Goal: Task Accomplishment & Management: Complete application form

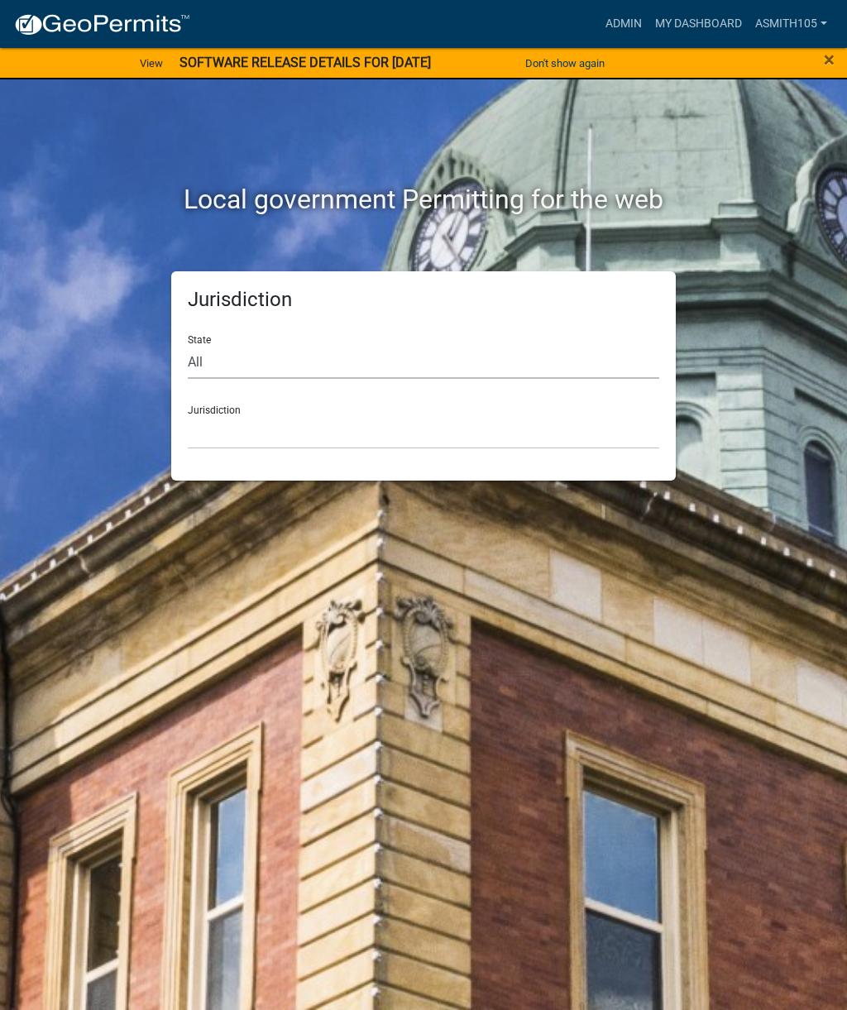
click at [279, 362] on select "All [US_STATE] [US_STATE] [US_STATE] [US_STATE] [US_STATE] [US_STATE] [US_STATE…" at bounding box center [424, 362] width 472 height 34
select select "[US_STATE]"
click at [310, 428] on select "[GEOGRAPHIC_DATA], [US_STATE][PERSON_NAME][GEOGRAPHIC_DATA], [US_STATE][PERSON_…" at bounding box center [424, 432] width 472 height 34
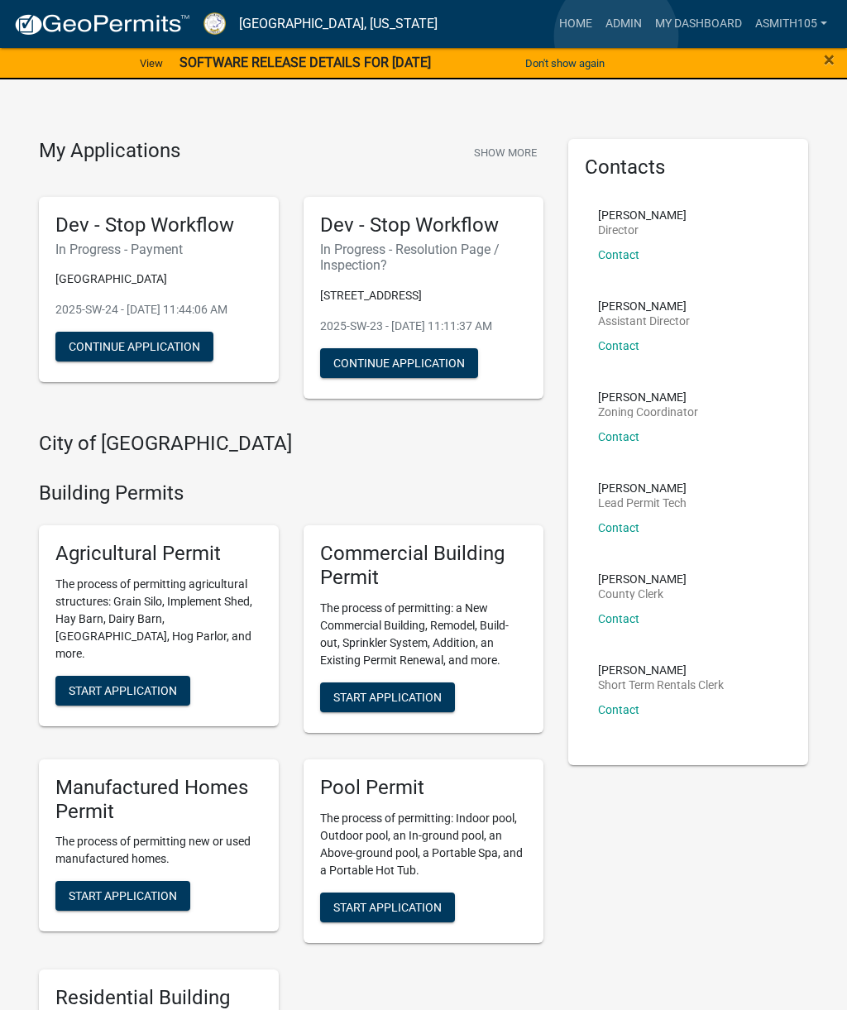
click at [617, 37] on link "Admin" at bounding box center [624, 23] width 50 height 31
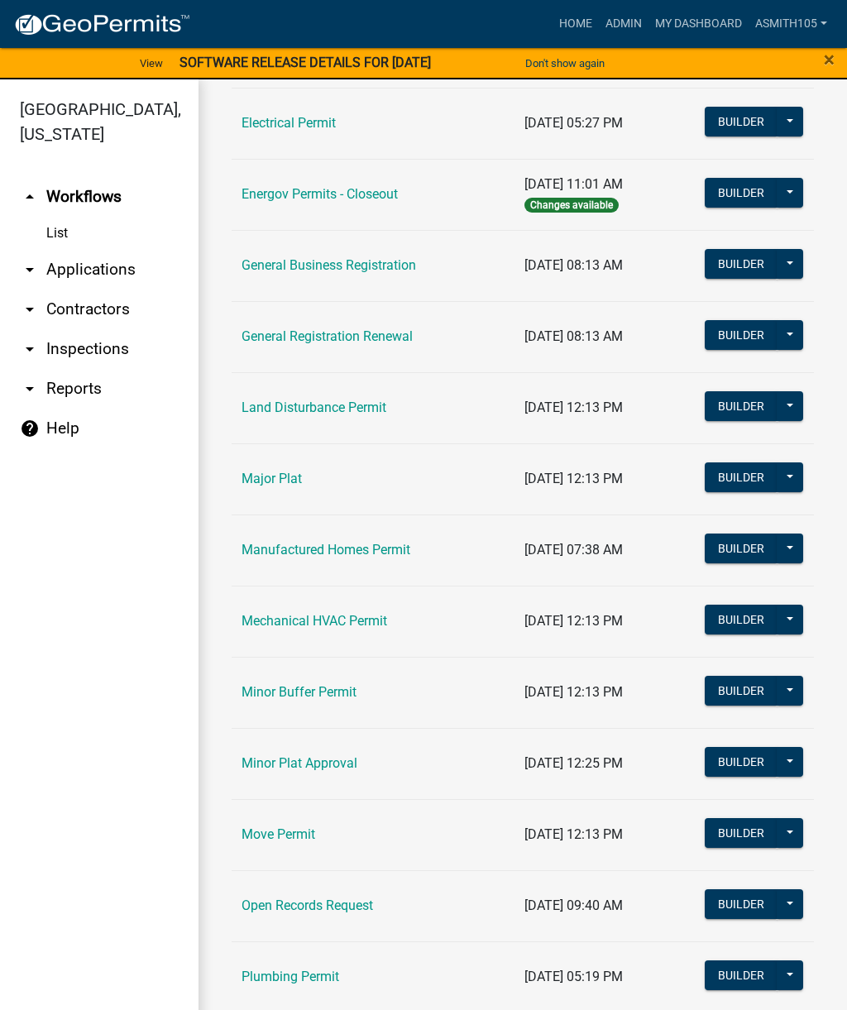
scroll to position [1001, 0]
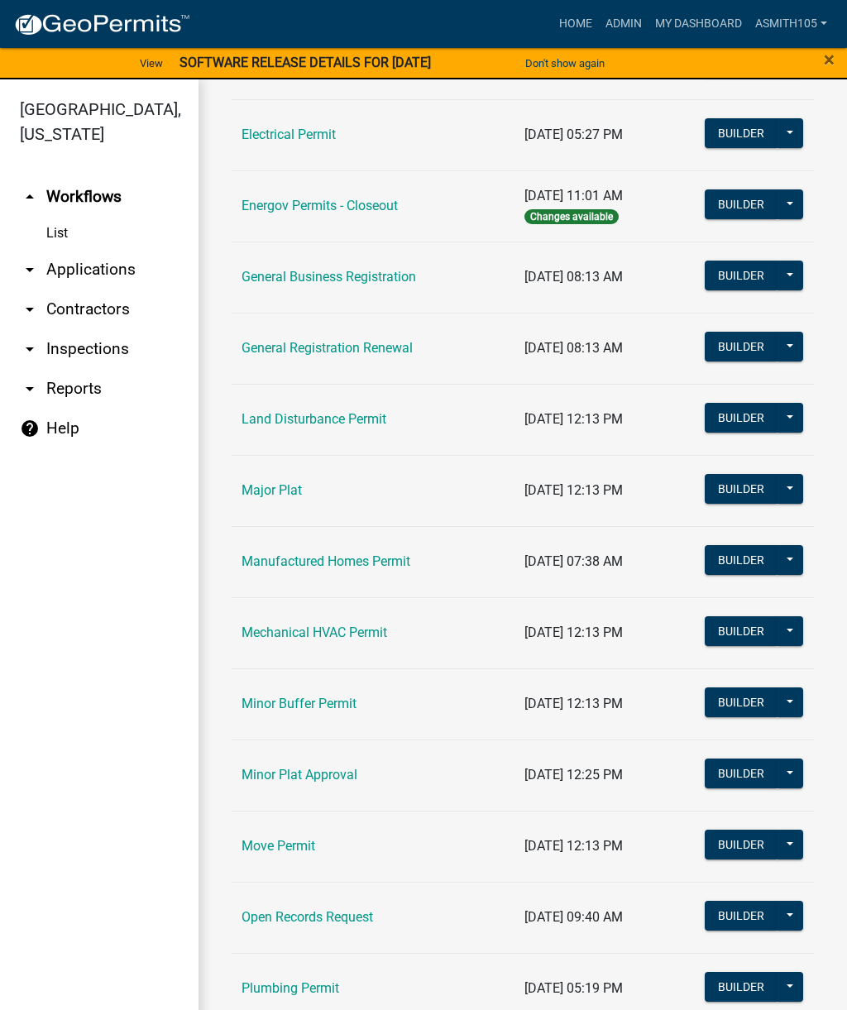
click at [304, 420] on link "Land Disturbance Permit" at bounding box center [314, 419] width 145 height 16
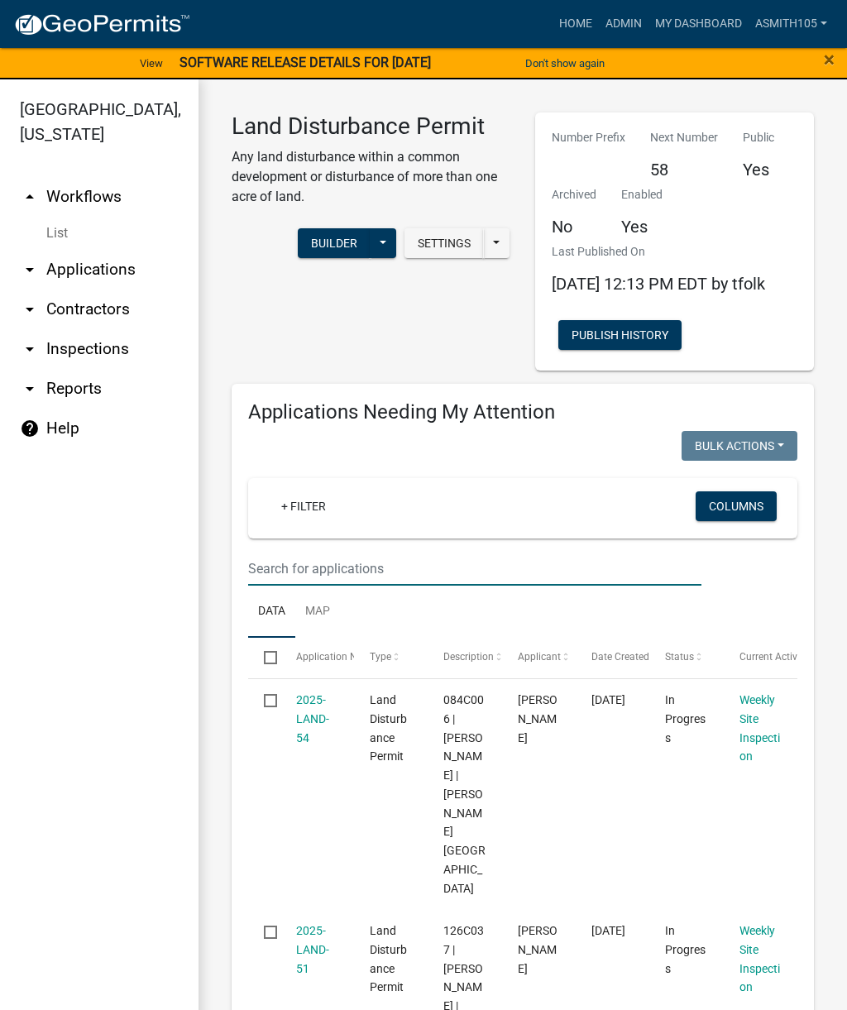
click at [394, 580] on input "text" at bounding box center [475, 569] width 454 height 34
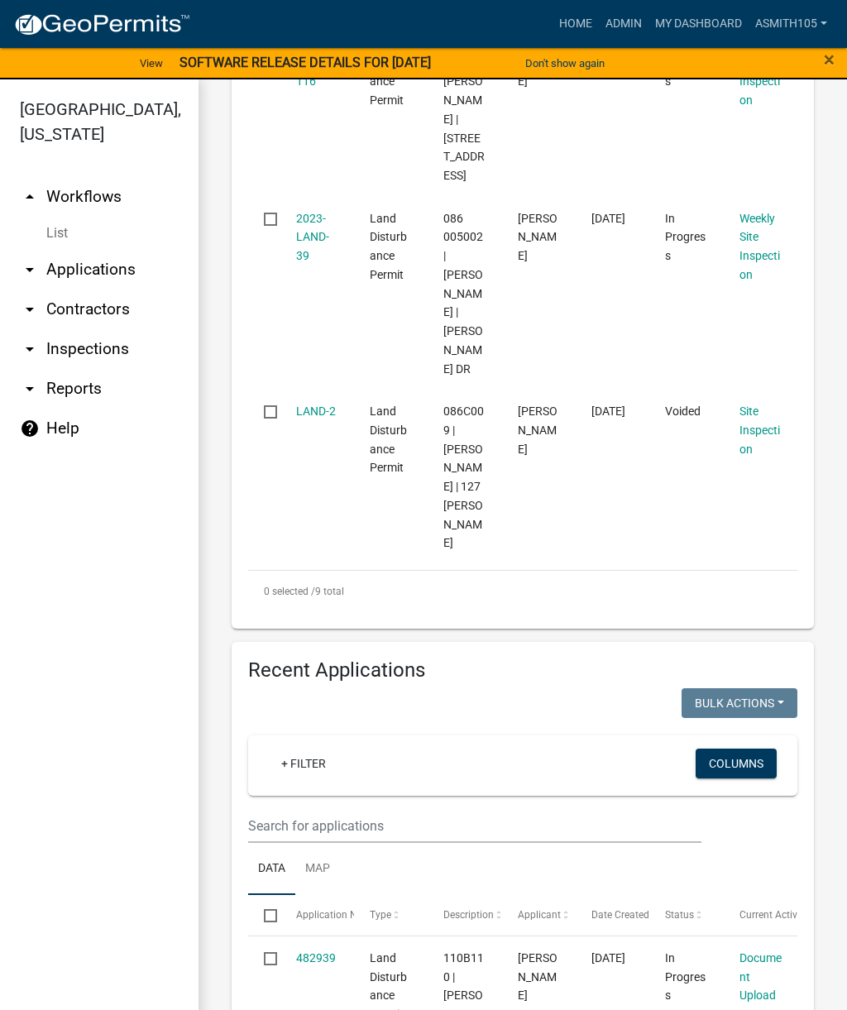
scroll to position [2002, 0]
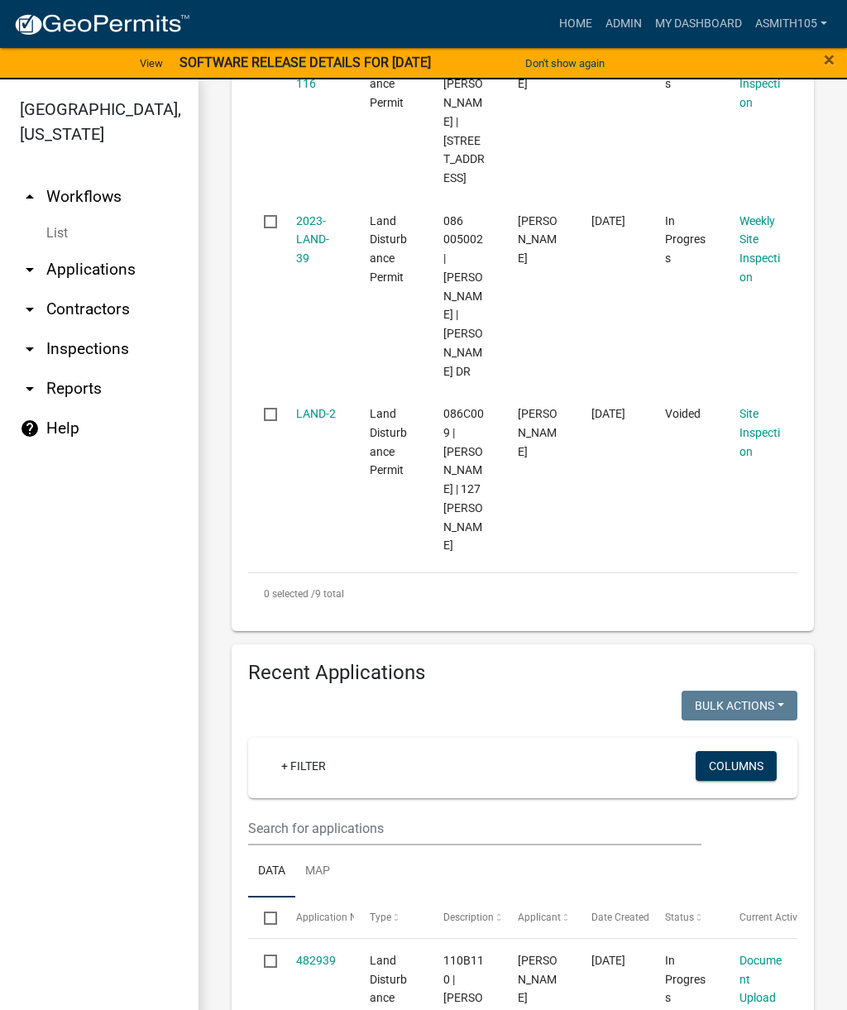
type input "Len"
click at [387, 812] on input "text" at bounding box center [475, 829] width 454 height 34
click at [389, 812] on input "Len" at bounding box center [475, 829] width 454 height 34
click at [355, 812] on input "Len" at bounding box center [475, 829] width 454 height 34
type input "Len"
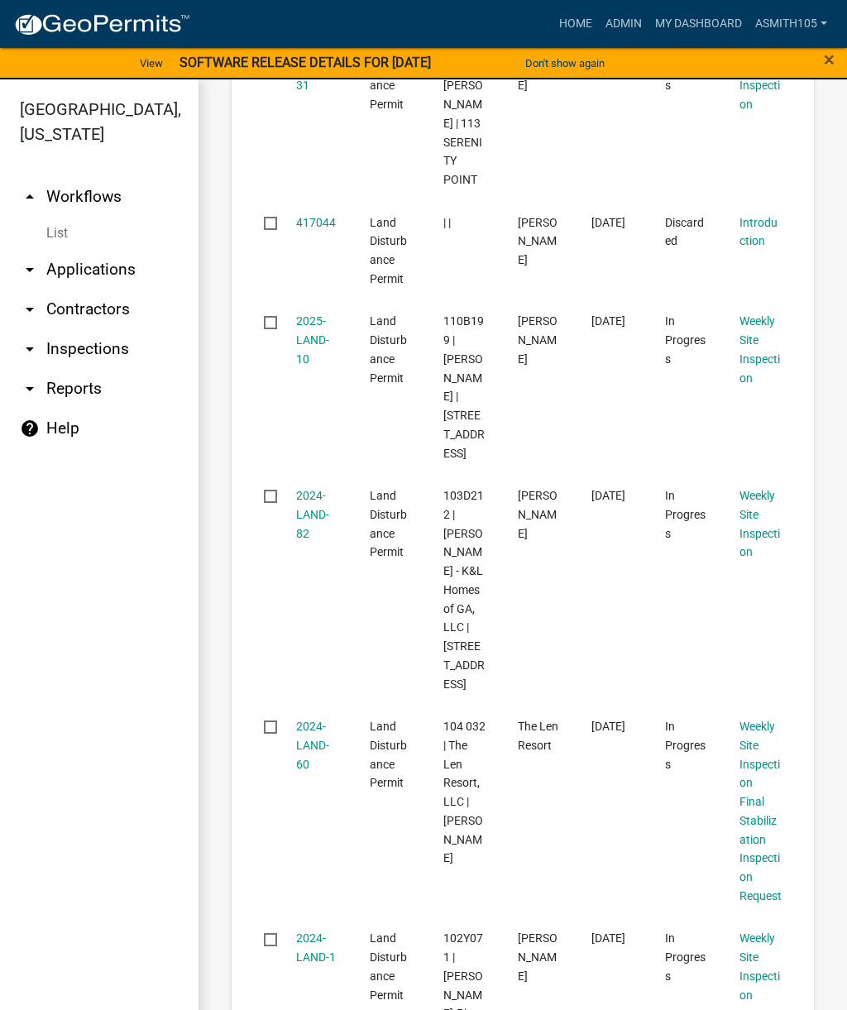
scroll to position [2913, 0]
click at [319, 722] on link "2024-LAND-60" at bounding box center [312, 747] width 33 height 51
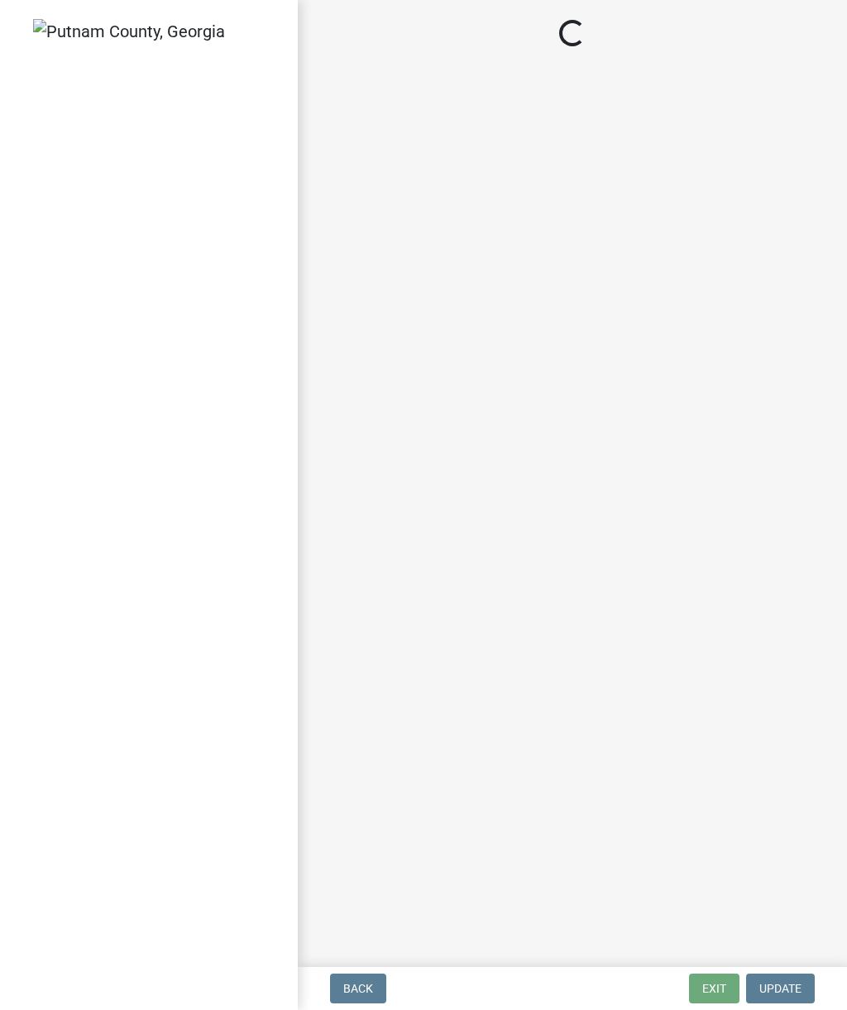
select select "af3c6edf-34d7-49be-824e-99d5d0a3954f"
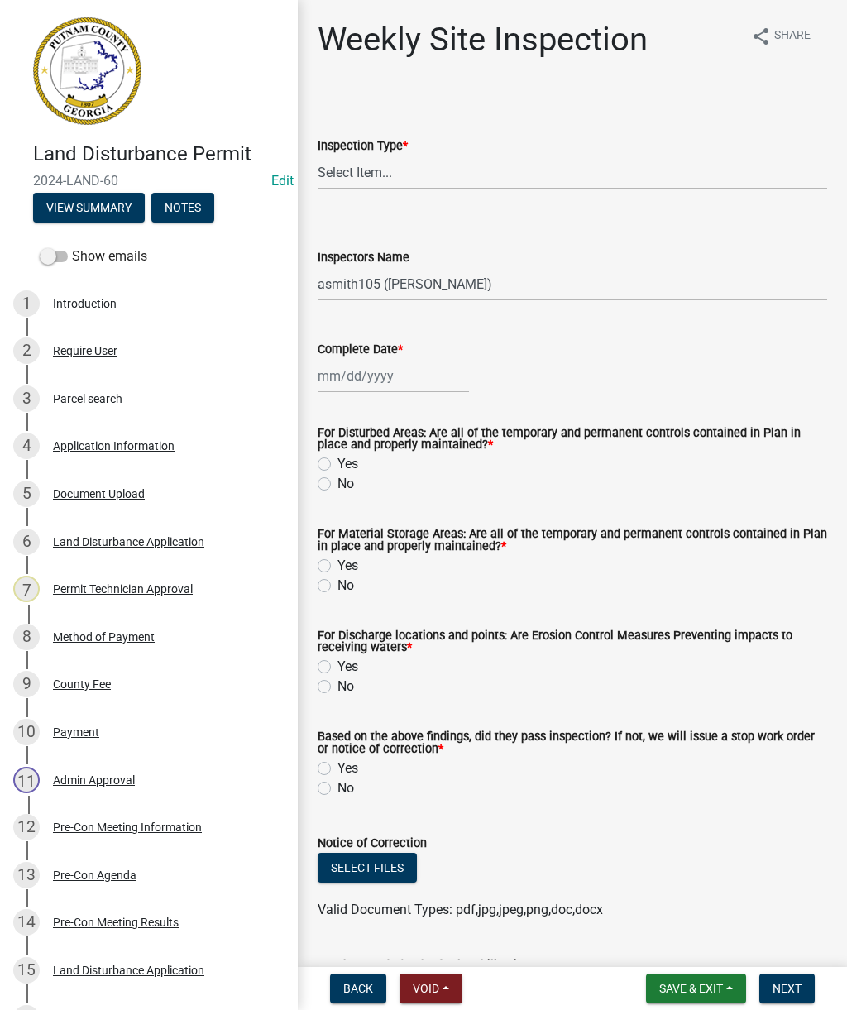
click at [479, 161] on select "Select Item... Site Inspection Initial Inspection Within 24 hours of a 0.5" sto…" at bounding box center [573, 173] width 510 height 34
select select "93c72d9c-4ccd-4a4f-9c87-9d2cfc81a2e2"
click at [393, 381] on div at bounding box center [393, 376] width 151 height 34
select select "9"
select select "2025"
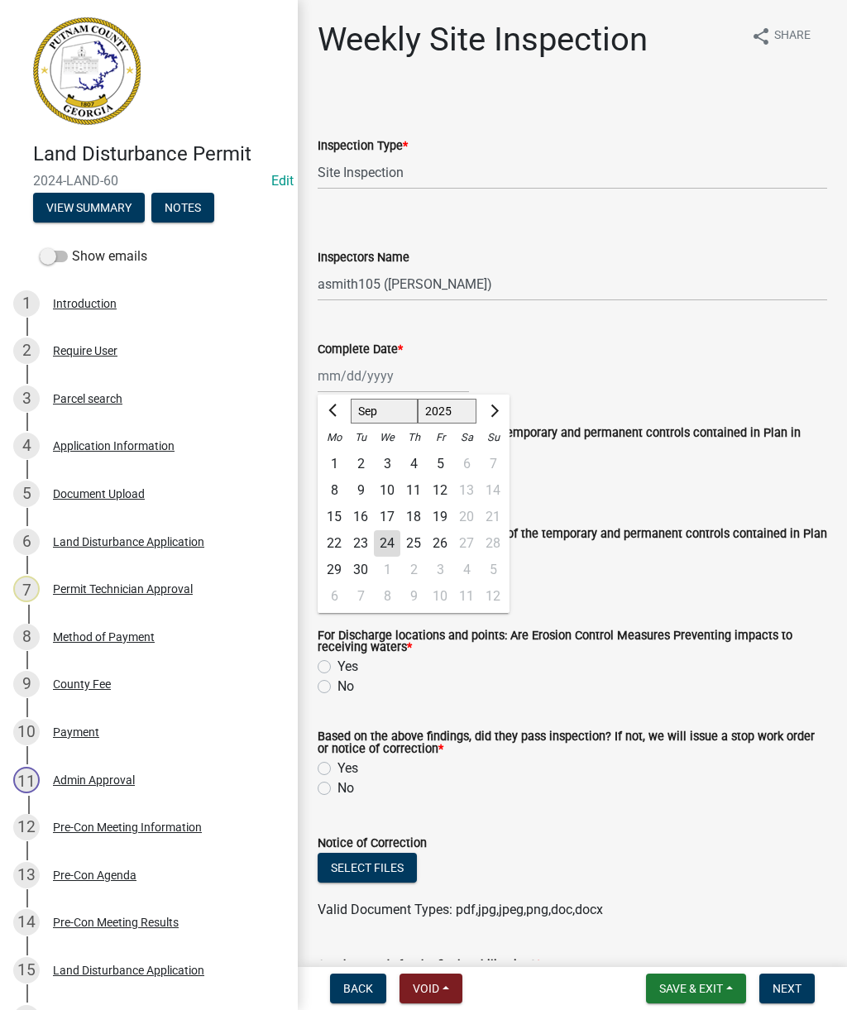
click at [387, 540] on div "24" at bounding box center [387, 543] width 26 height 26
type input "[DATE]"
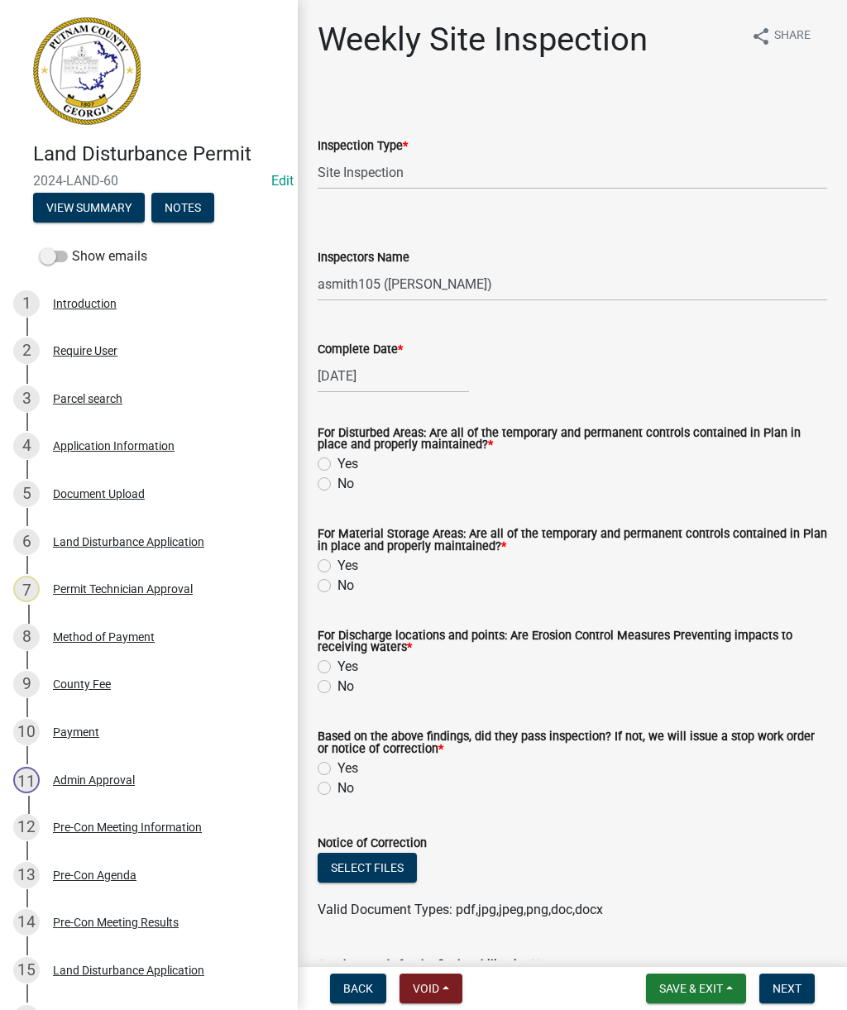
click at [338, 463] on label "Yes" at bounding box center [348, 464] width 21 height 20
click at [338, 463] on input "Yes" at bounding box center [343, 459] width 11 height 11
radio input "true"
click at [338, 567] on label "Yes" at bounding box center [348, 566] width 21 height 20
click at [338, 567] on input "Yes" at bounding box center [343, 561] width 11 height 11
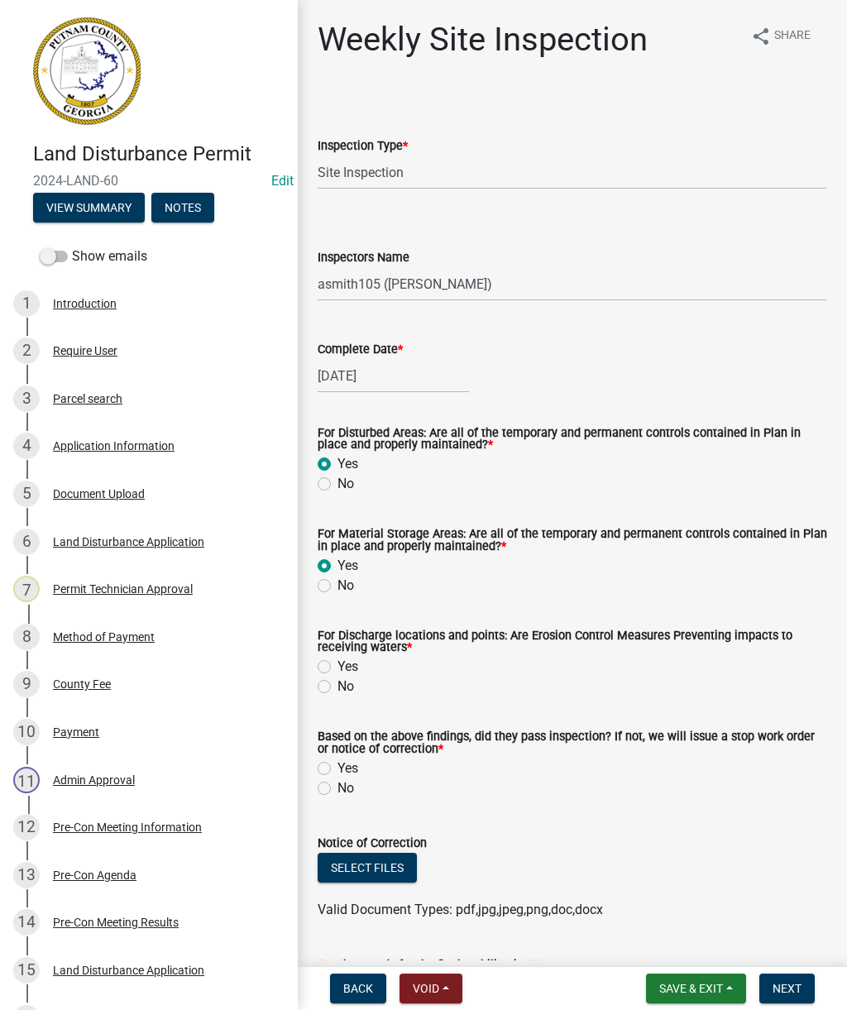
radio input "true"
click at [338, 665] on label "Yes" at bounding box center [348, 667] width 21 height 20
click at [338, 665] on input "Yes" at bounding box center [343, 662] width 11 height 11
radio input "true"
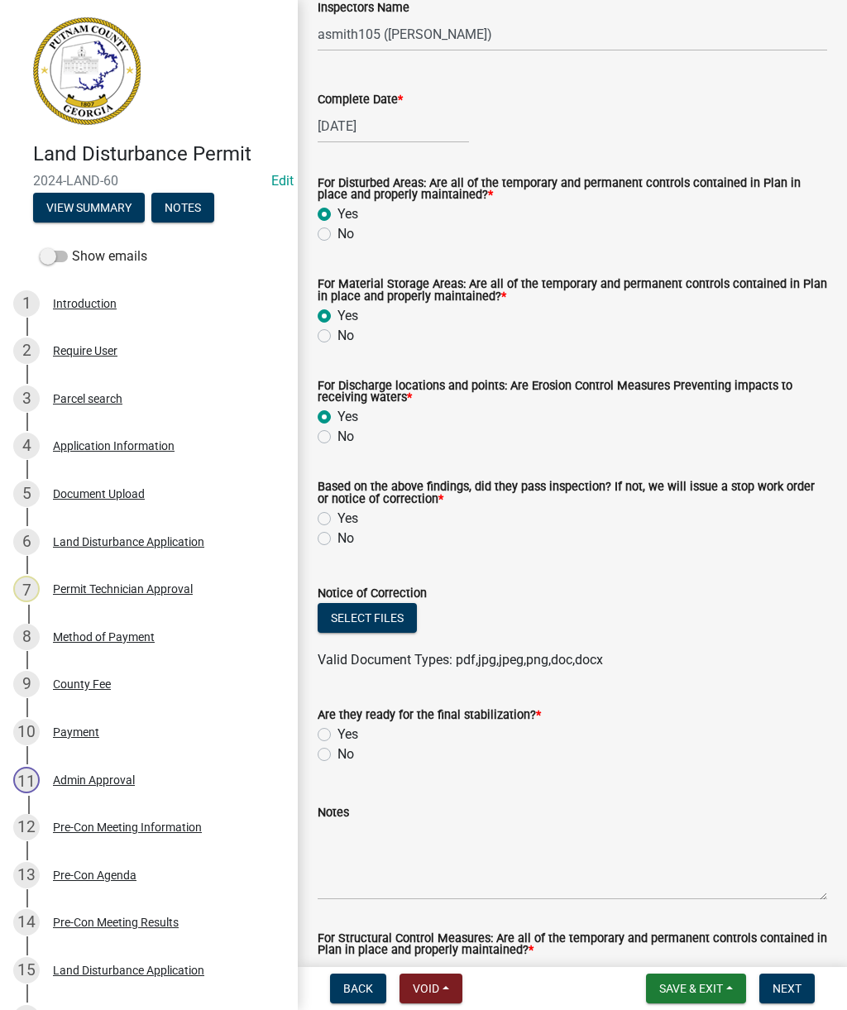
scroll to position [255, 0]
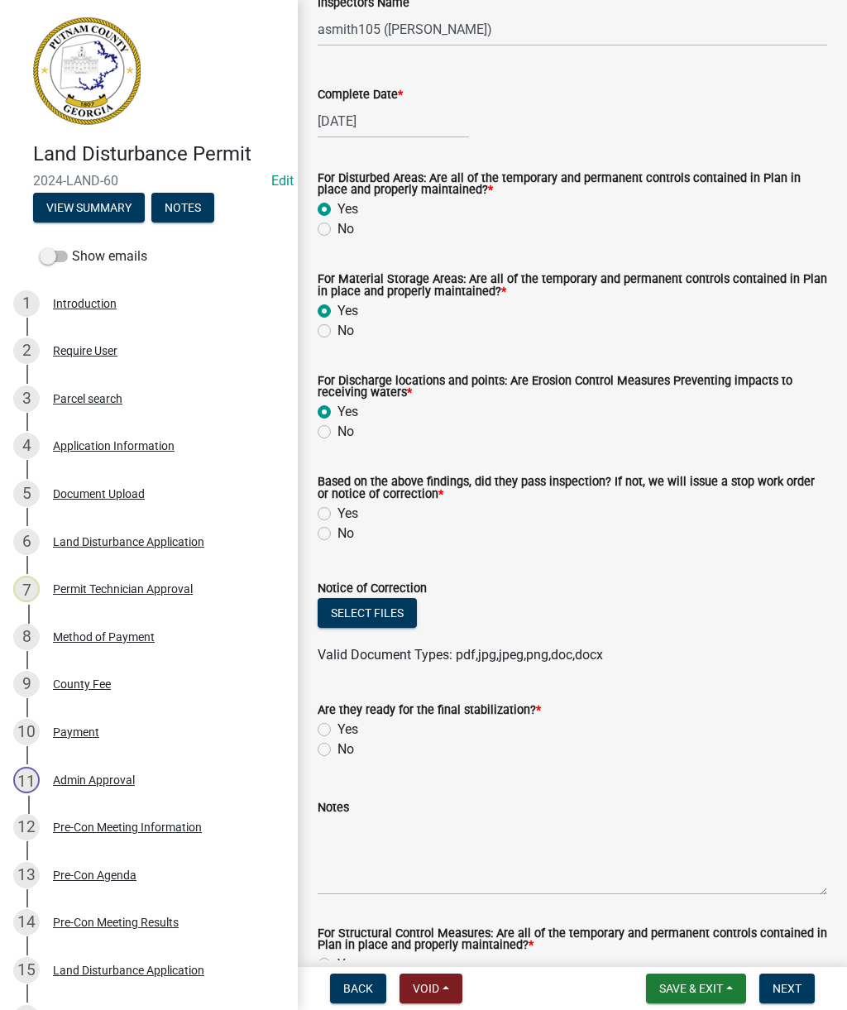
click at [338, 516] on label "Yes" at bounding box center [348, 514] width 21 height 20
click at [338, 515] on input "Yes" at bounding box center [343, 509] width 11 height 11
radio input "true"
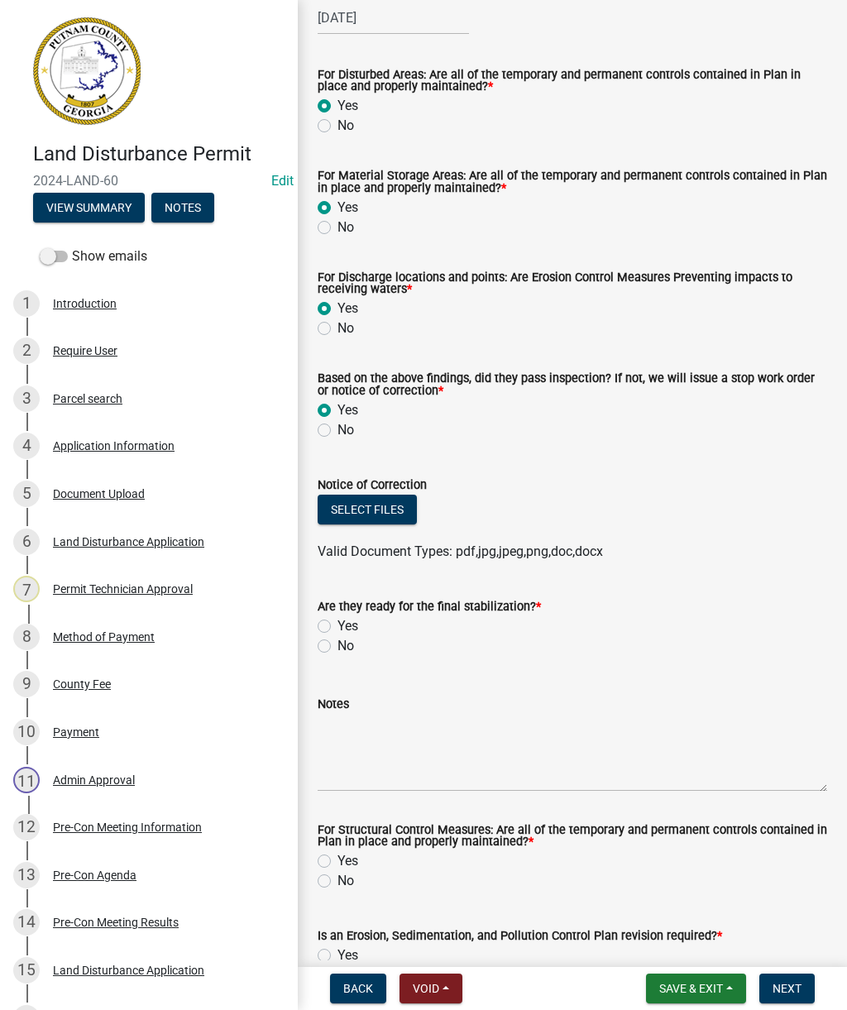
scroll to position [361, 0]
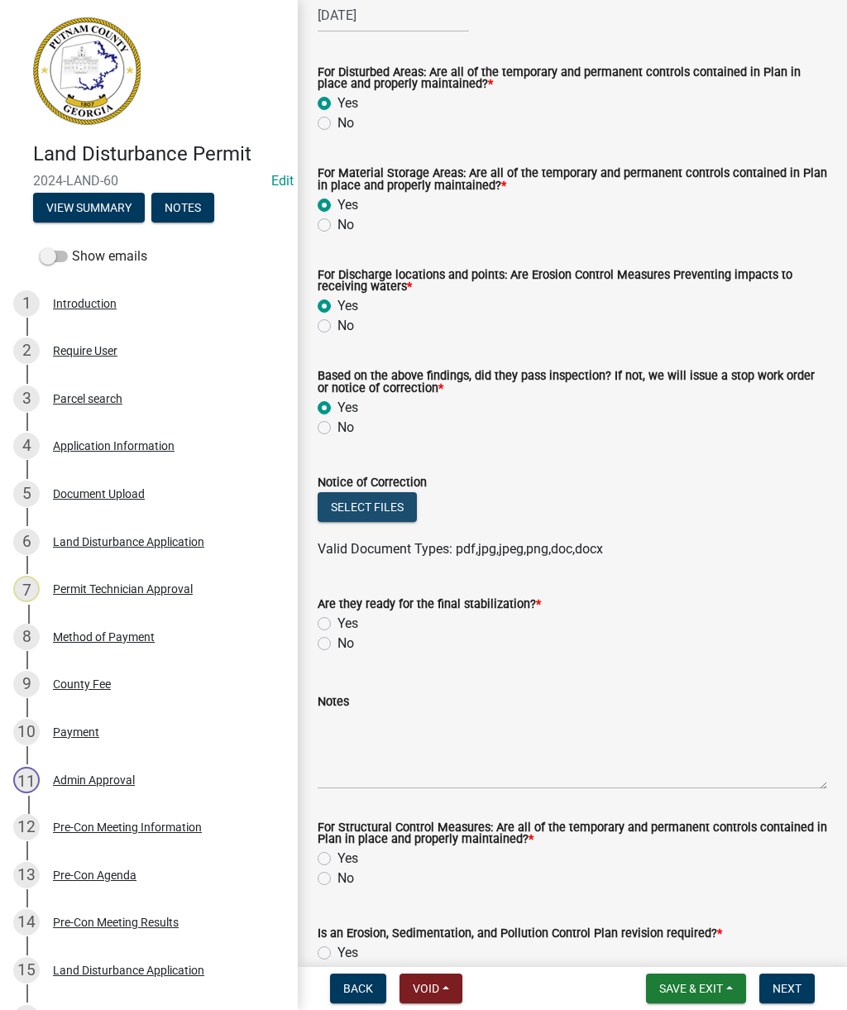
click at [364, 507] on button "Select files" at bounding box center [367, 507] width 99 height 30
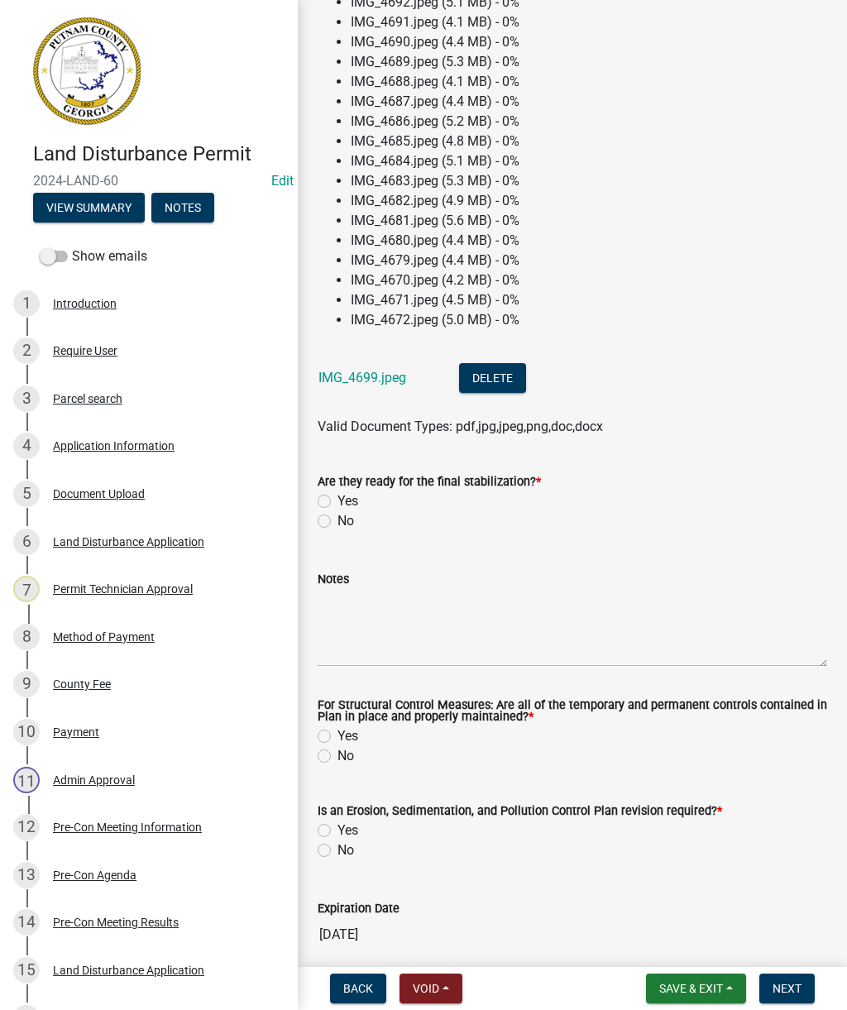
scroll to position [1037, 0]
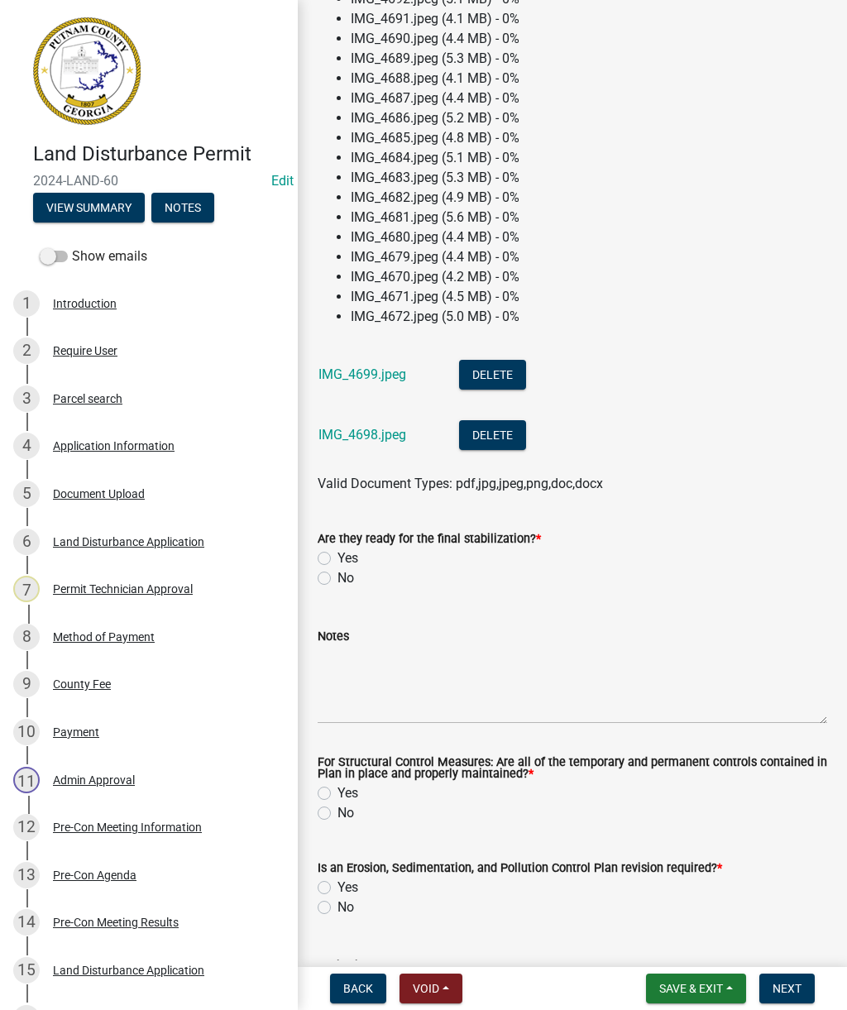
click at [338, 585] on label "No" at bounding box center [346, 579] width 17 height 20
click at [338, 579] on input "No" at bounding box center [343, 574] width 11 height 11
radio input "true"
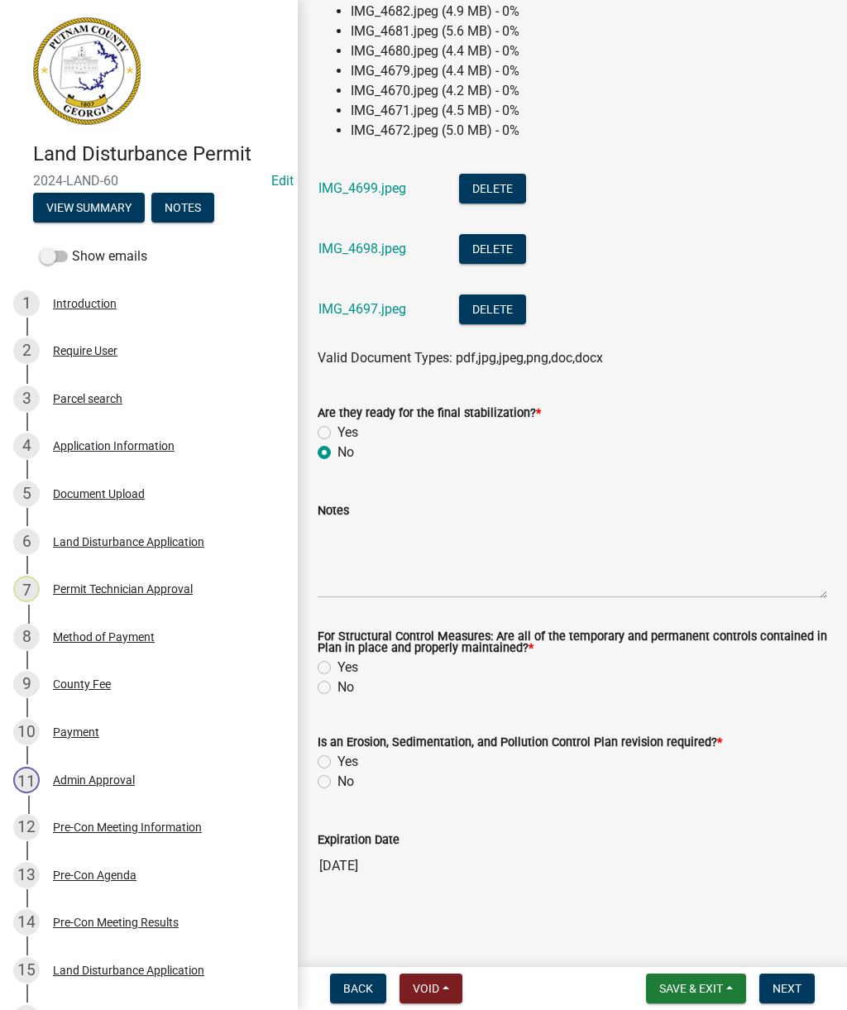
scroll to position [1226, 0]
click at [327, 612] on wm-data-entity-input "Notes" at bounding box center [573, 544] width 510 height 134
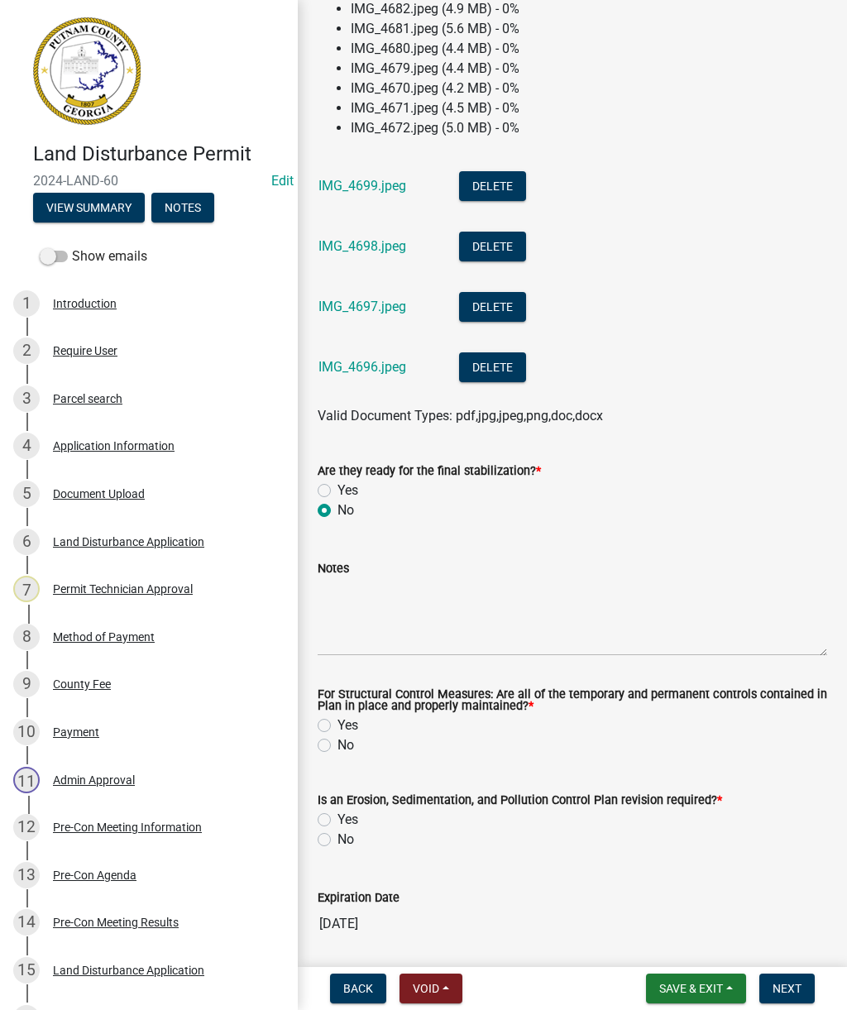
click at [338, 730] on label "Yes" at bounding box center [348, 726] width 21 height 20
click at [338, 727] on input "Yes" at bounding box center [343, 721] width 11 height 11
radio input "true"
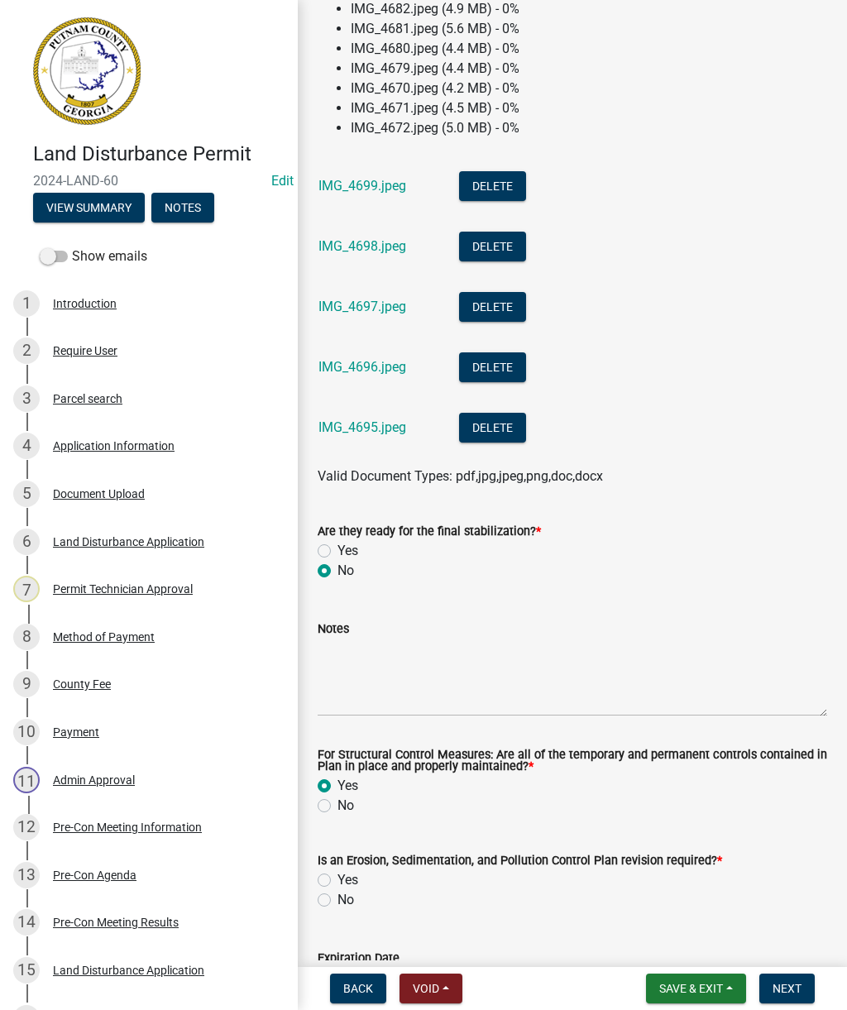
click at [338, 881] on label "Yes" at bounding box center [348, 881] width 21 height 20
click at [338, 881] on input "Yes" at bounding box center [343, 876] width 11 height 11
radio input "true"
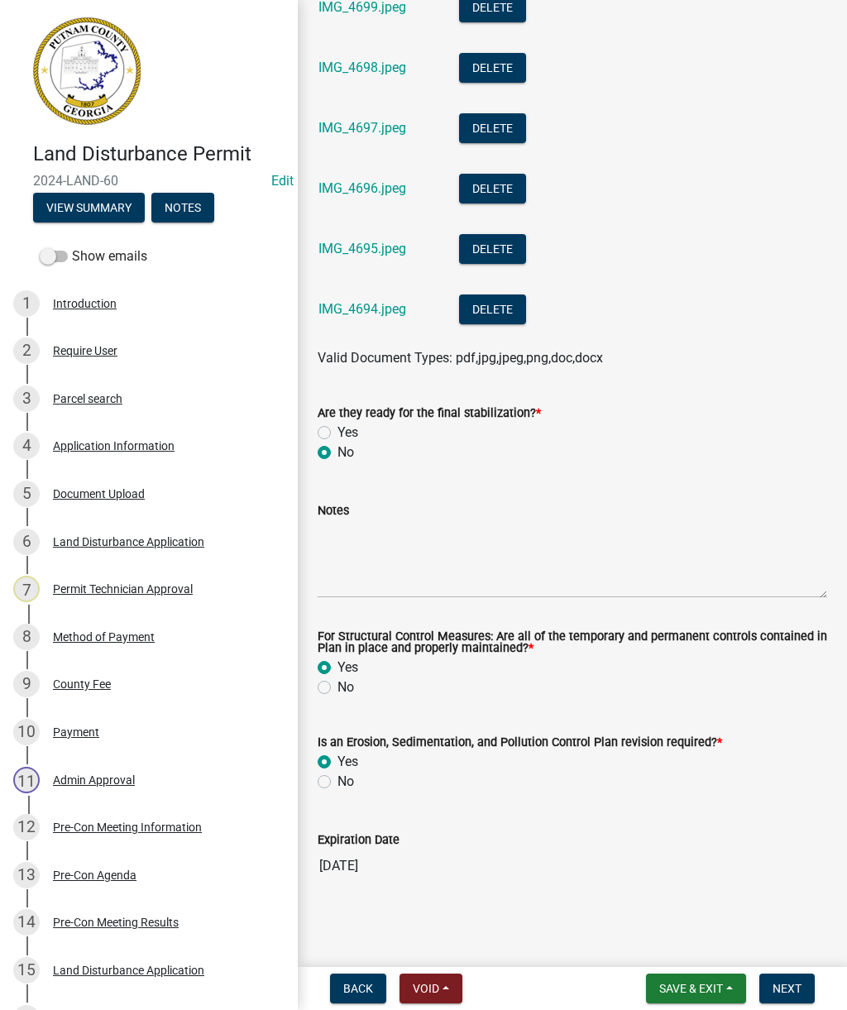
scroll to position [1407, 0]
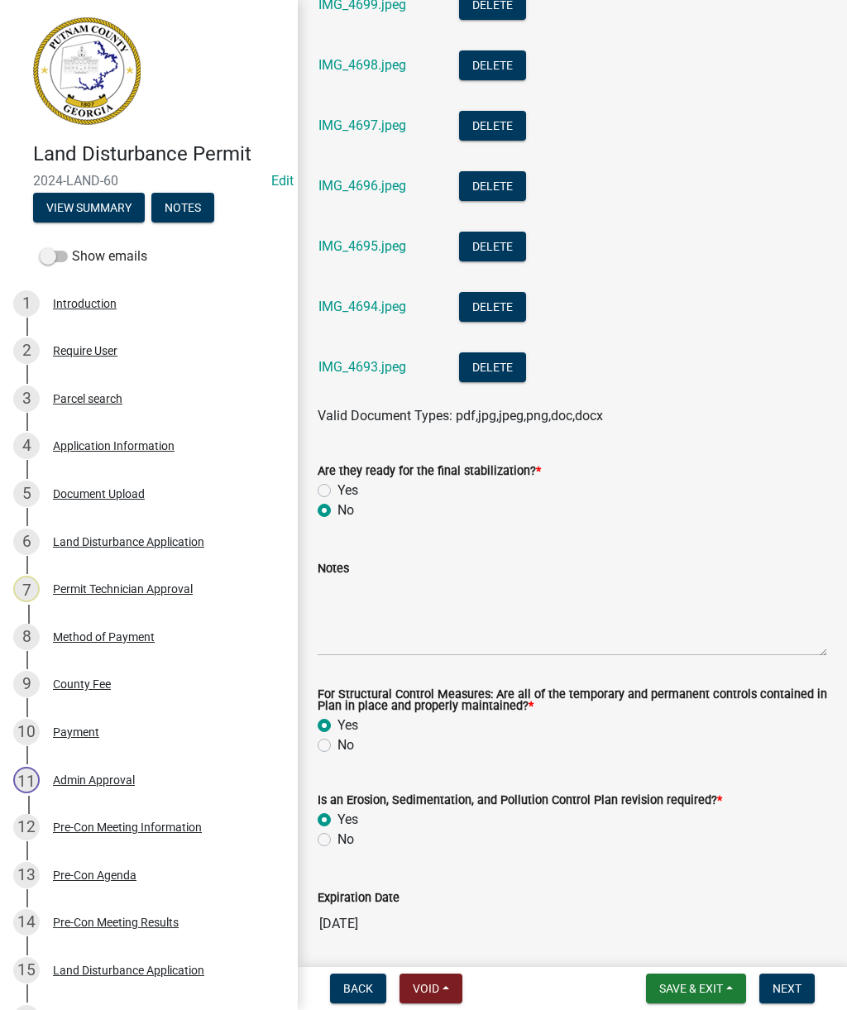
click at [338, 844] on label "No" at bounding box center [346, 840] width 17 height 20
click at [338, 841] on input "No" at bounding box center [343, 835] width 11 height 11
radio input "true"
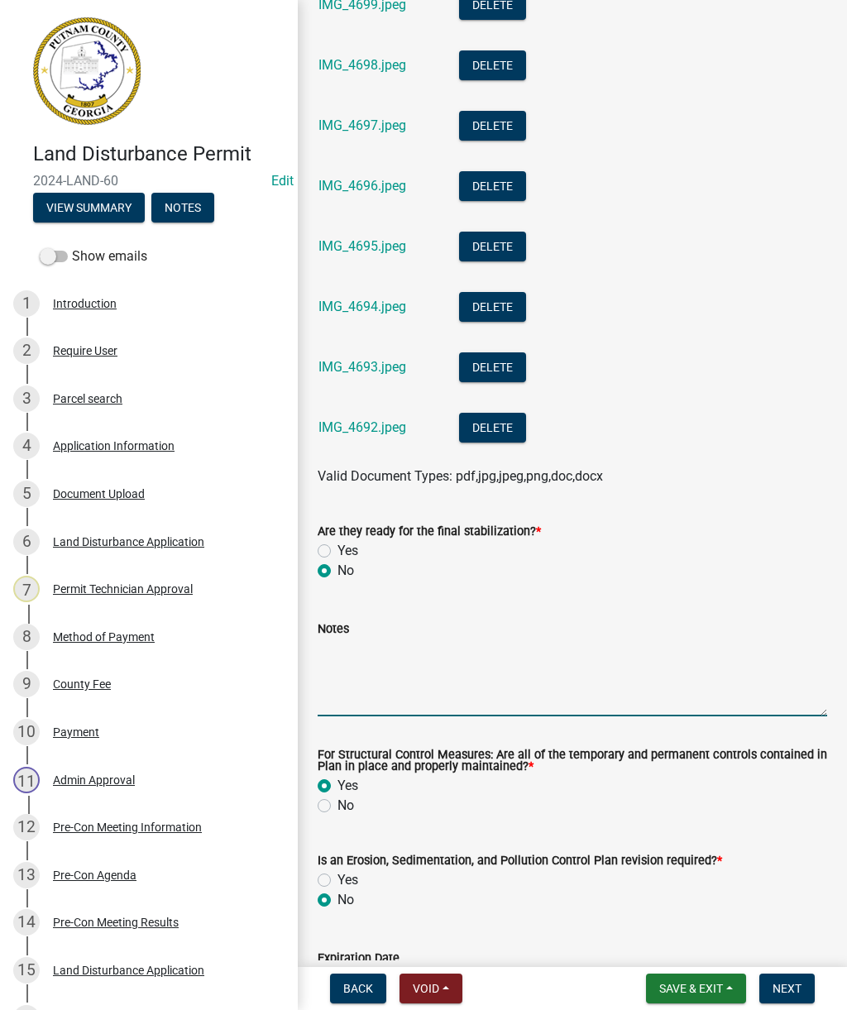
click at [458, 671] on textarea "Notes" at bounding box center [573, 678] width 510 height 78
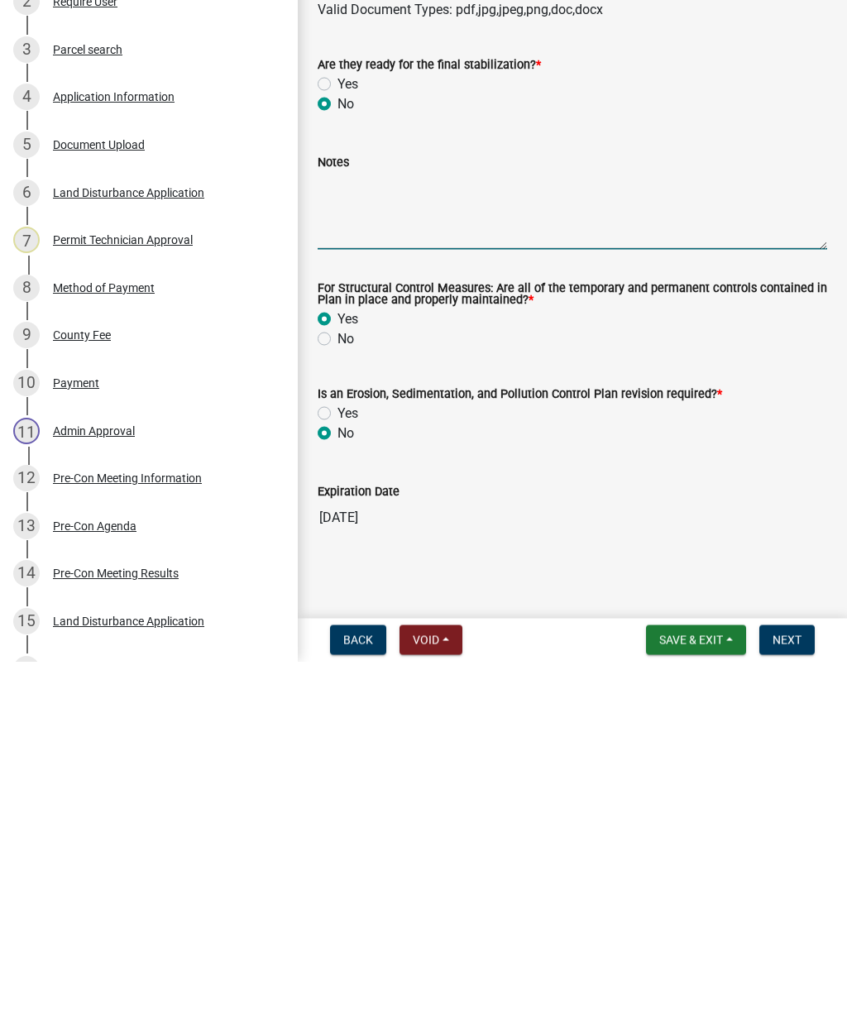
scroll to position [2004, 0]
click at [420, 521] on textarea "Notes" at bounding box center [573, 560] width 510 height 78
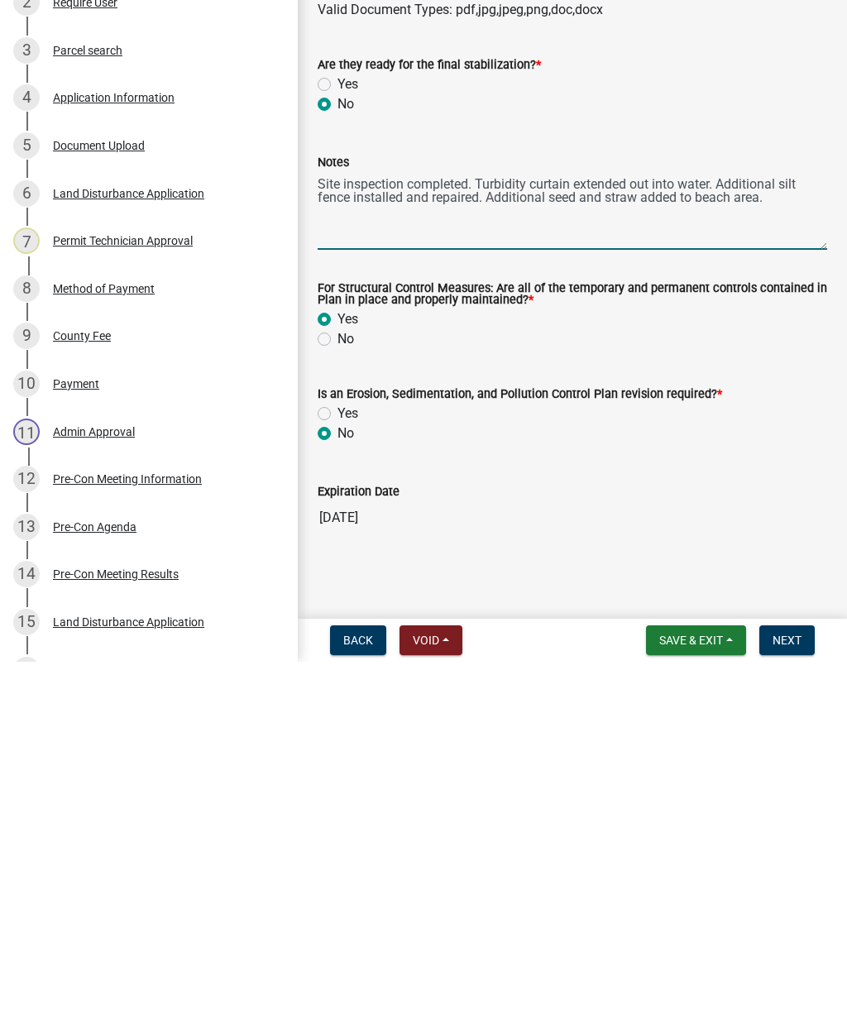
type textarea "Site inspection completed. Turbidity curtain extended out into water. Additiona…"
click at [789, 982] on span "Next" at bounding box center [787, 988] width 29 height 13
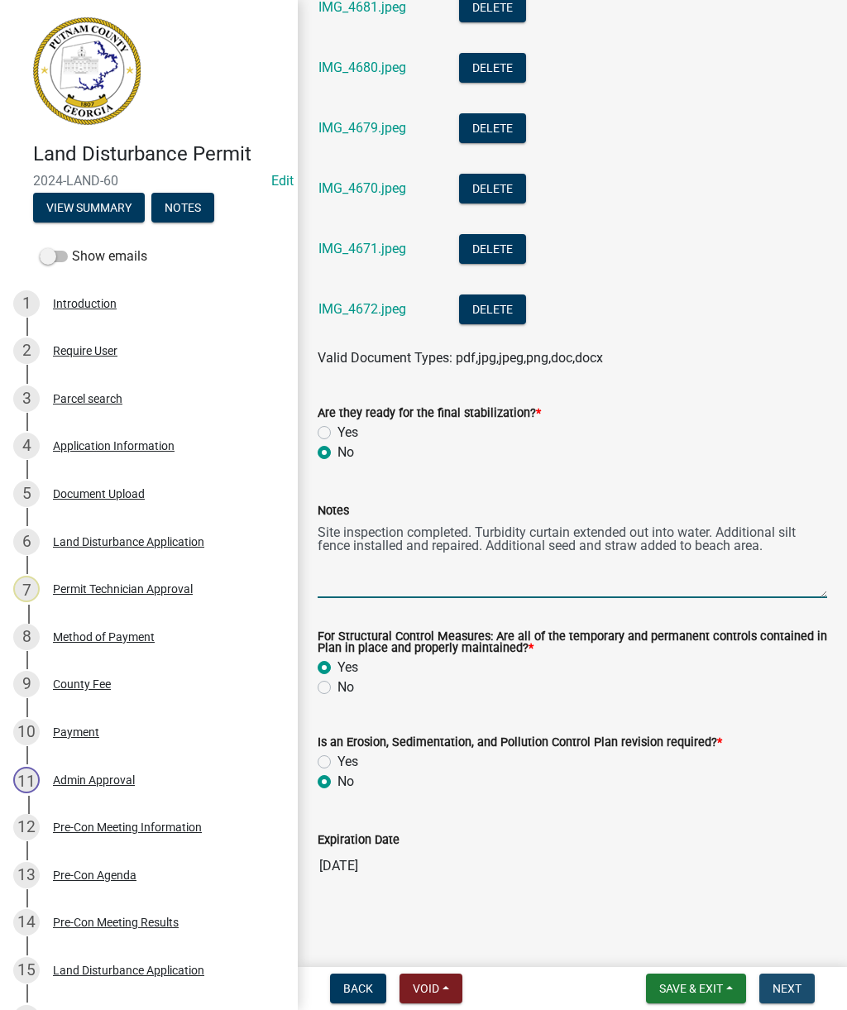
scroll to position [0, 0]
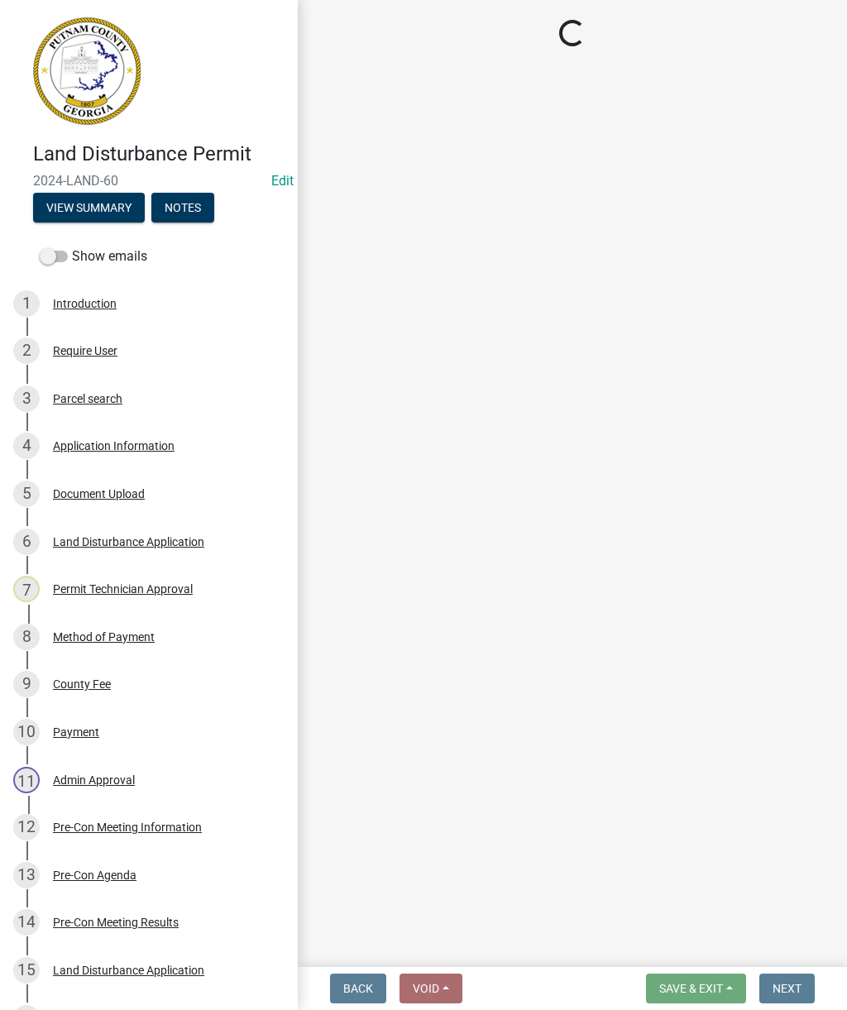
select select "af3c6edf-34d7-49be-824e-99d5d0a3954f"
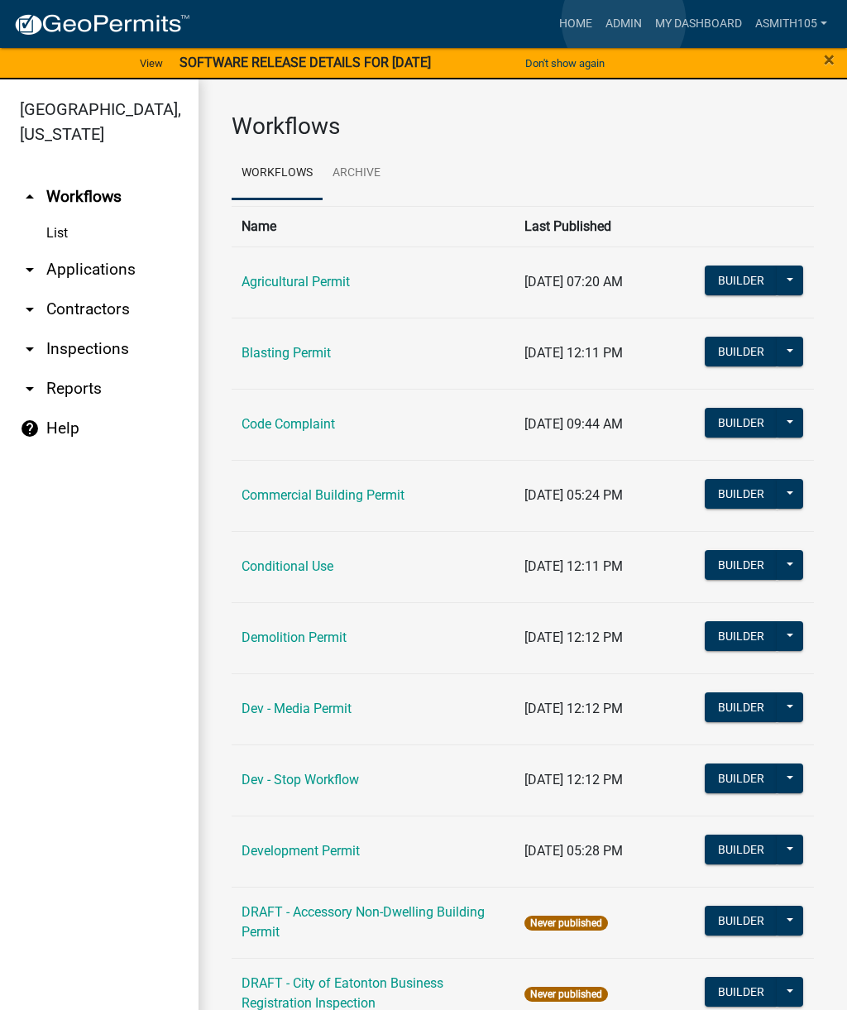
click at [624, 21] on link "Admin" at bounding box center [624, 23] width 50 height 31
click at [565, 26] on link "Home" at bounding box center [576, 23] width 46 height 31
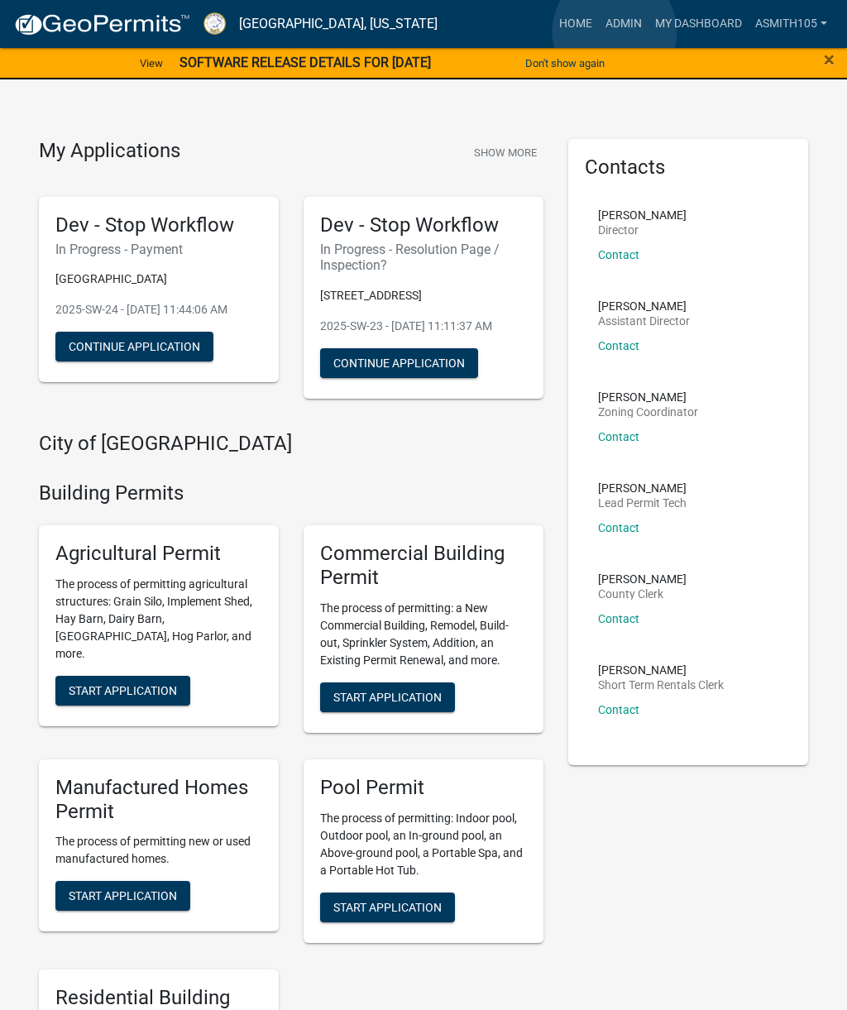
click at [616, 32] on link "Admin" at bounding box center [624, 23] width 50 height 31
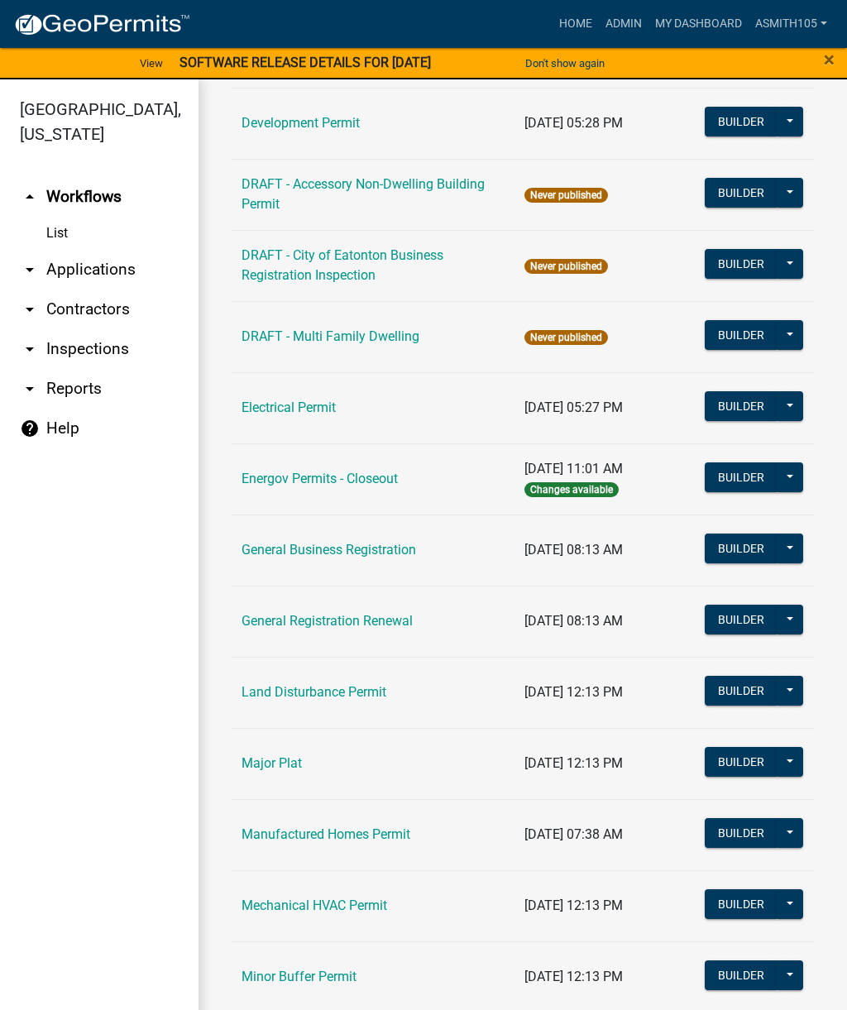
scroll to position [732, 0]
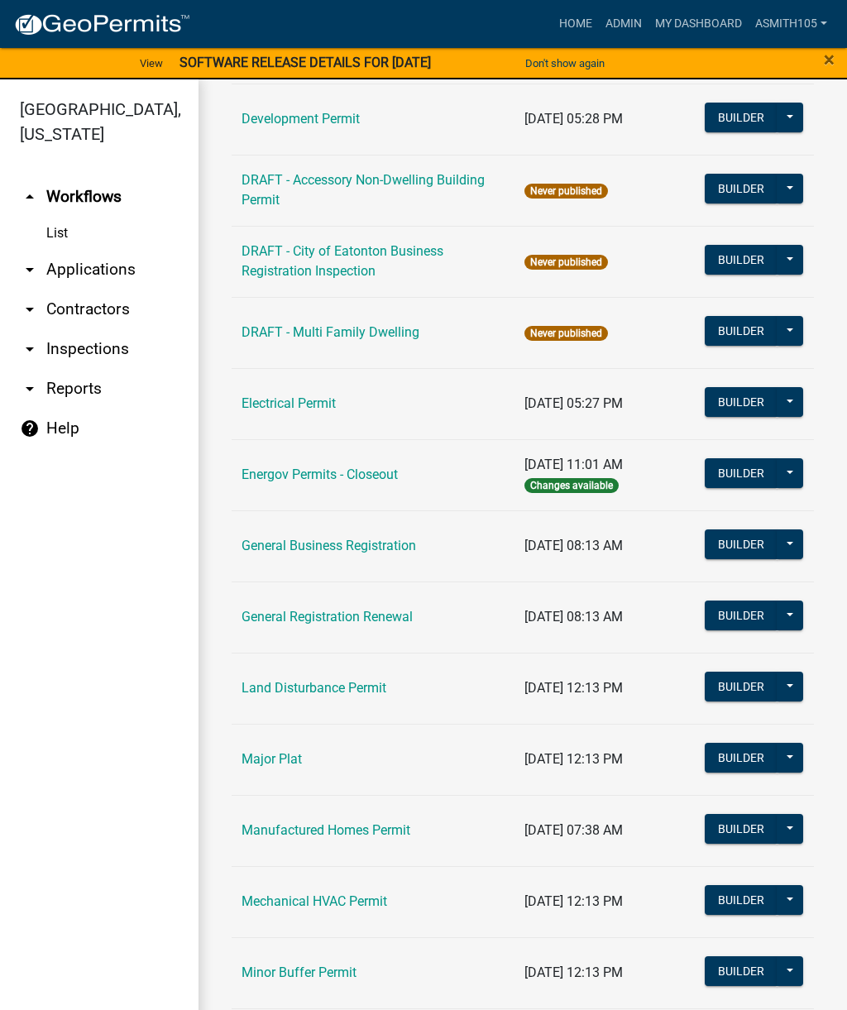
click at [343, 684] on link "Land Disturbance Permit" at bounding box center [314, 688] width 145 height 16
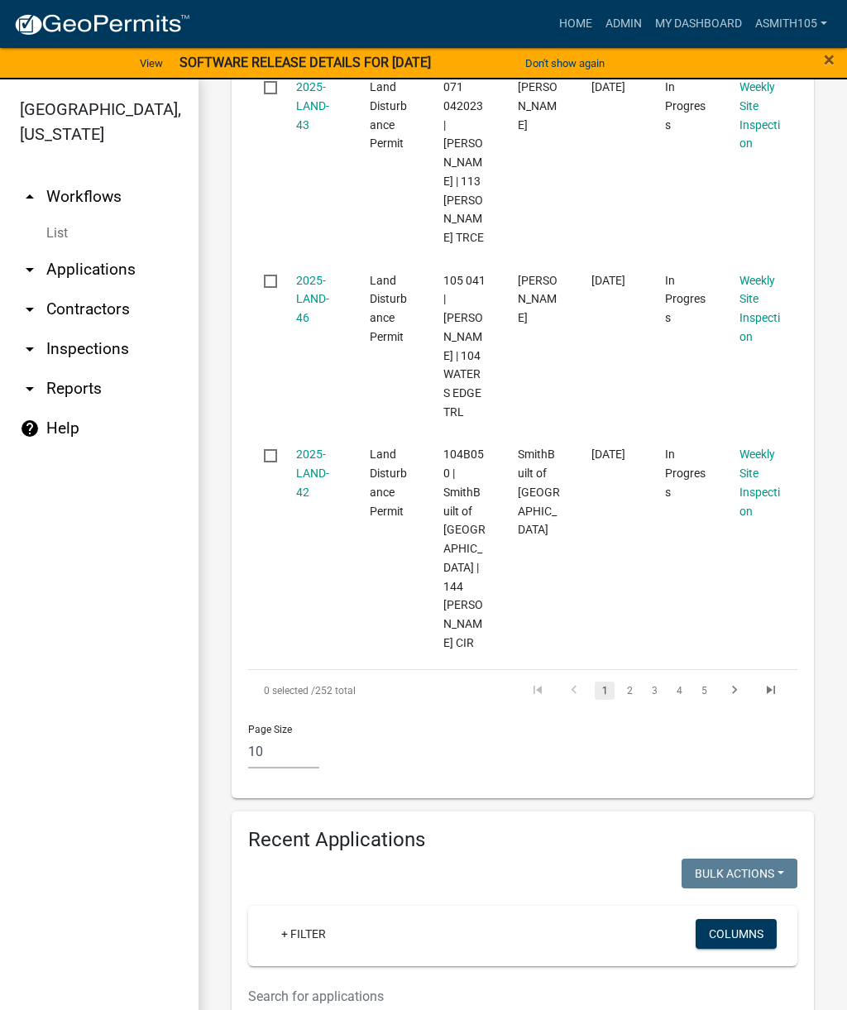
scroll to position [2172, 0]
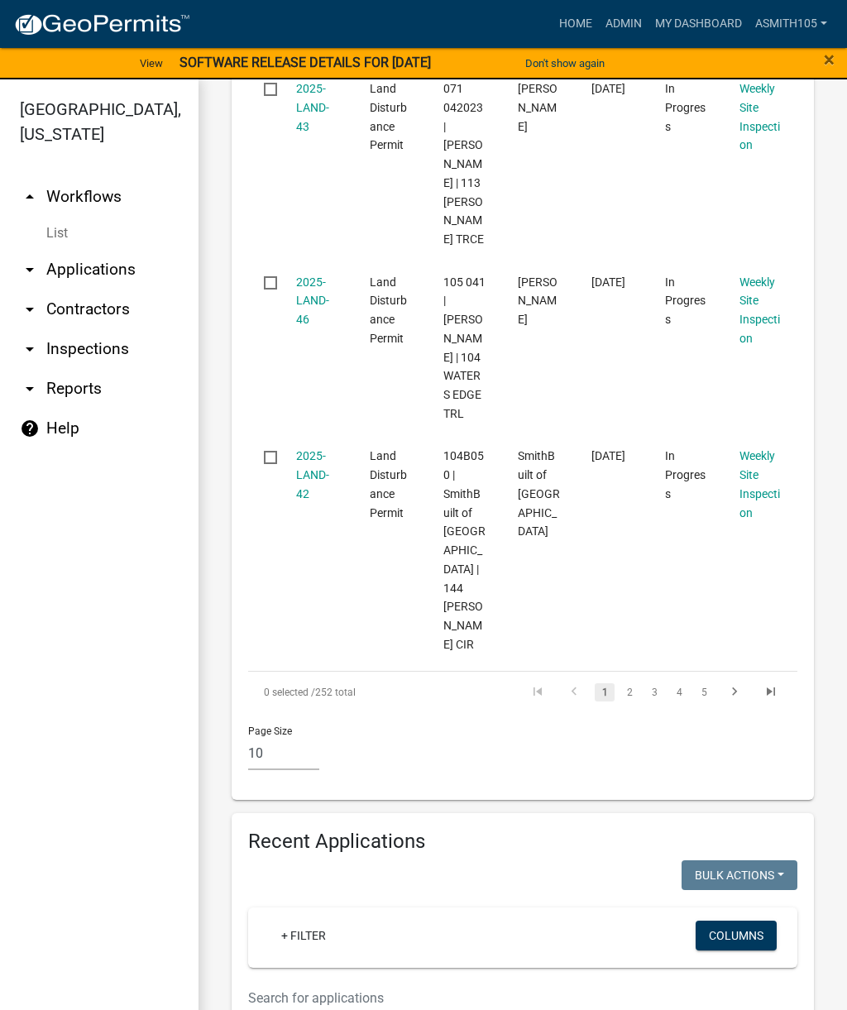
click at [480, 981] on input "text" at bounding box center [475, 998] width 454 height 34
type input "Lake country"
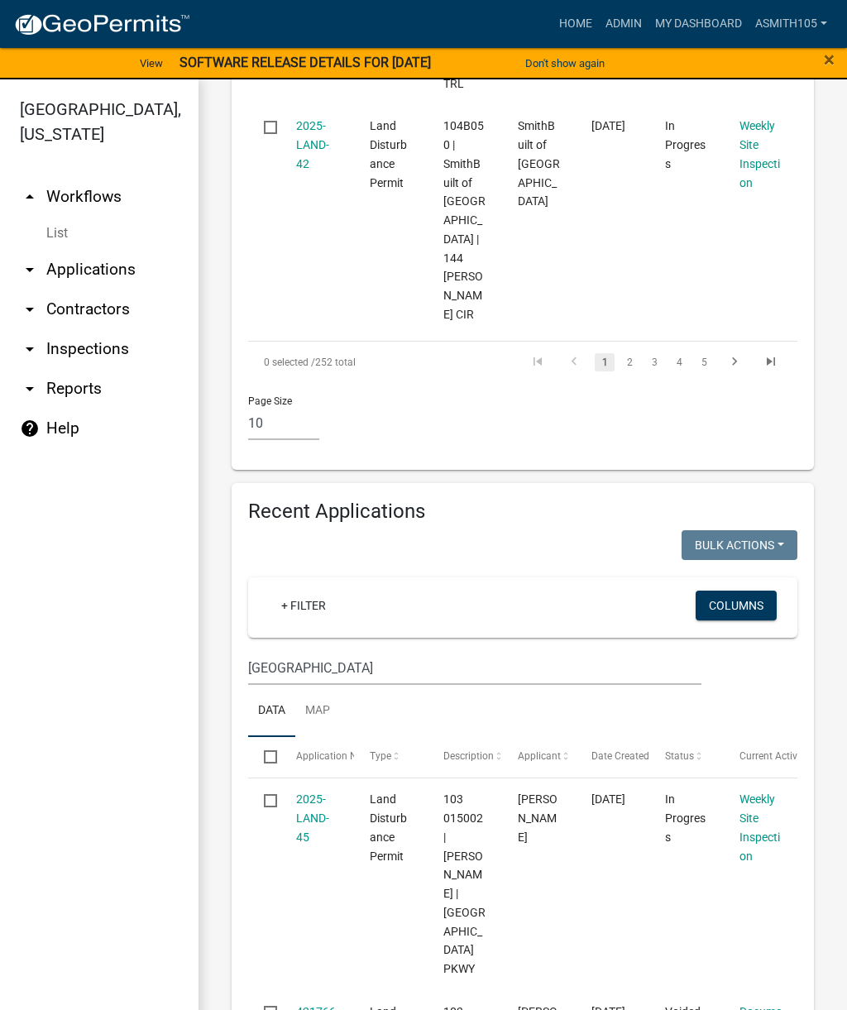
scroll to position [2516, 0]
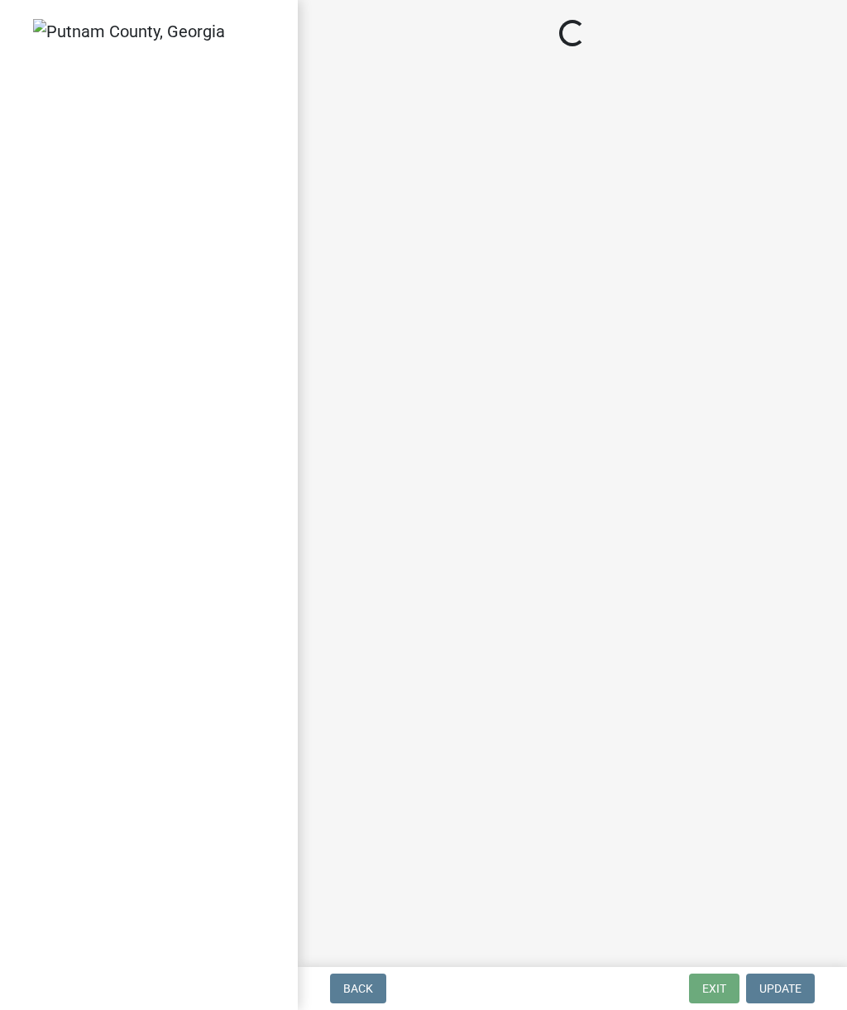
select select "af3c6edf-34d7-49be-824e-99d5d0a3954f"
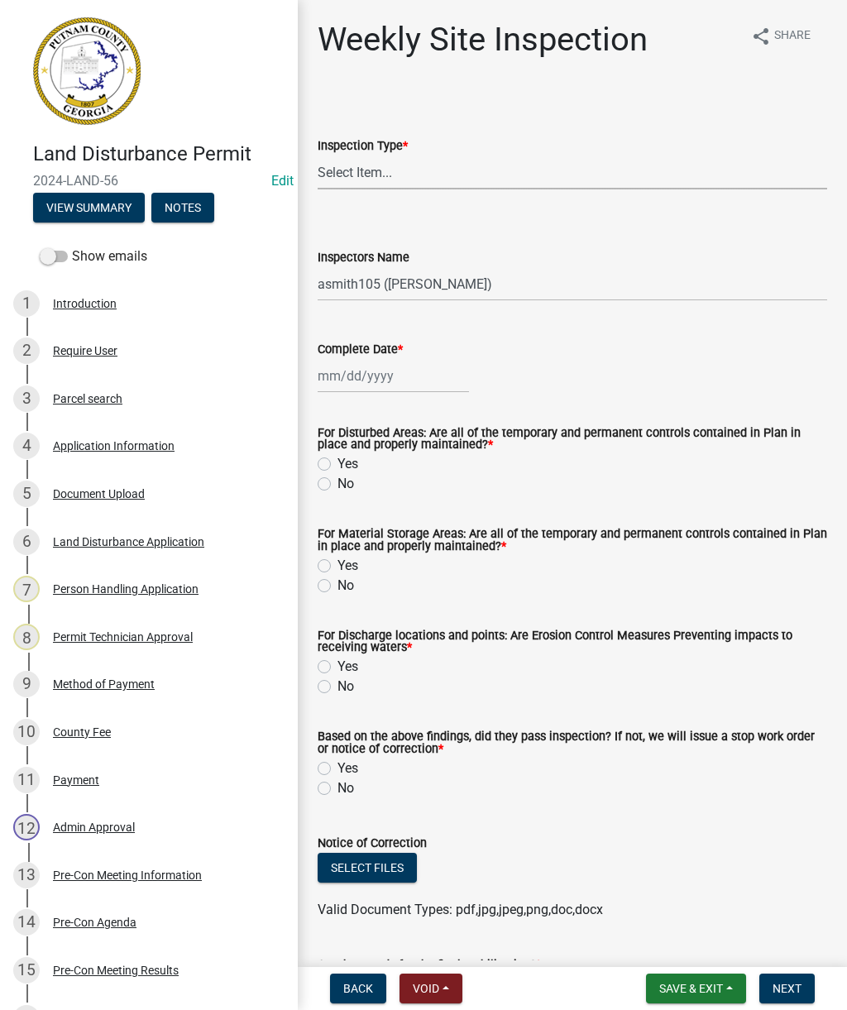
click at [453, 162] on select "Select Item... Site Inspection Initial Inspection Within 24 hours of a 0.5" sto…" at bounding box center [573, 173] width 510 height 34
click at [379, 864] on form "Notice of Correction Select files Valid Document Types: pdf,jpg,jpeg,png,doc,do…" at bounding box center [573, 866] width 510 height 107
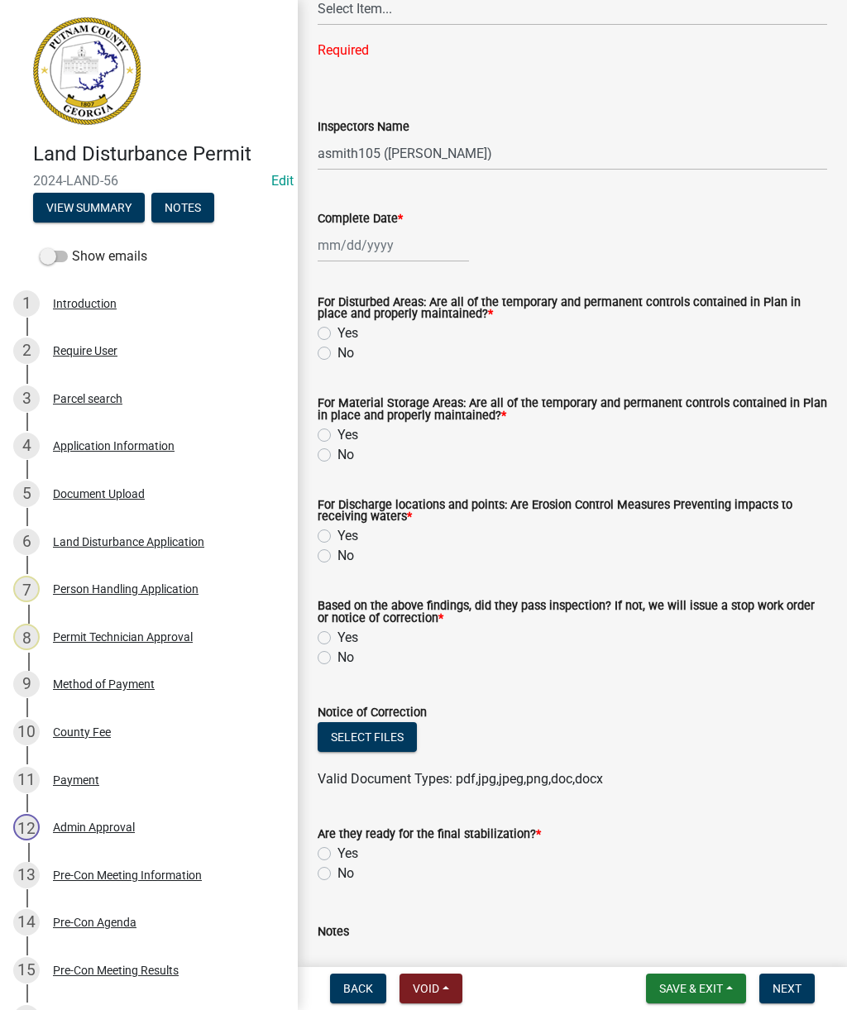
scroll to position [200, 0]
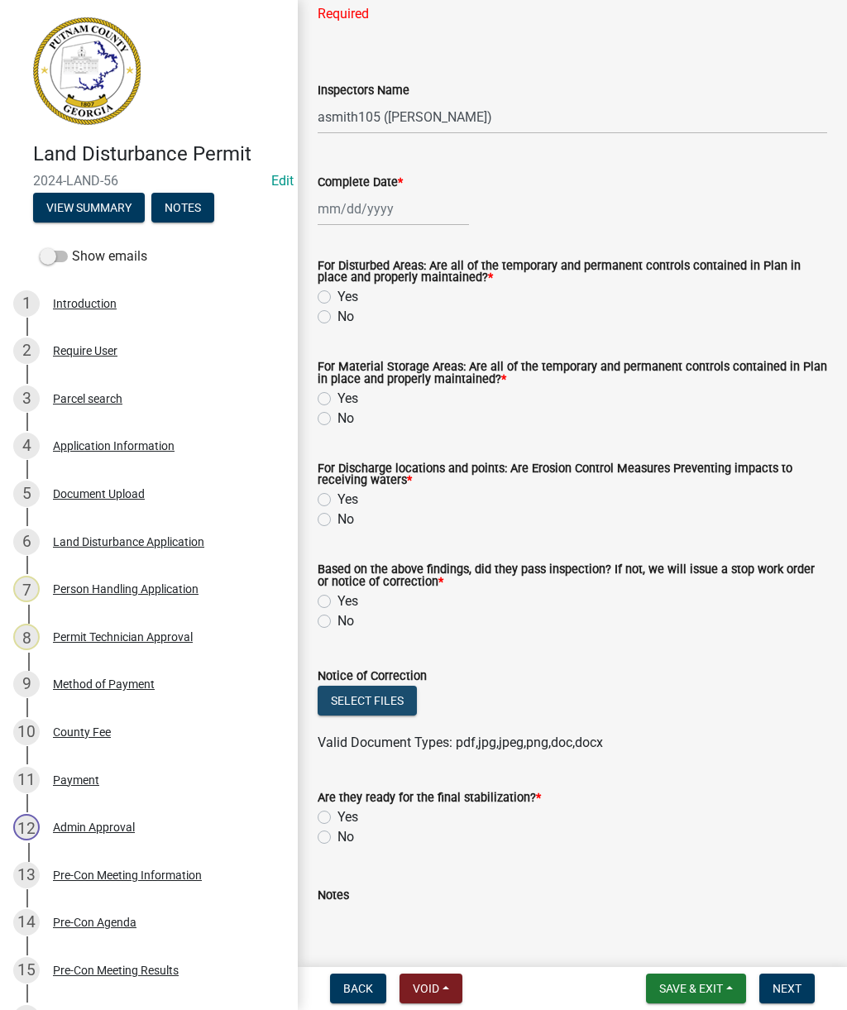
click at [373, 695] on button "Select files" at bounding box center [367, 701] width 99 height 30
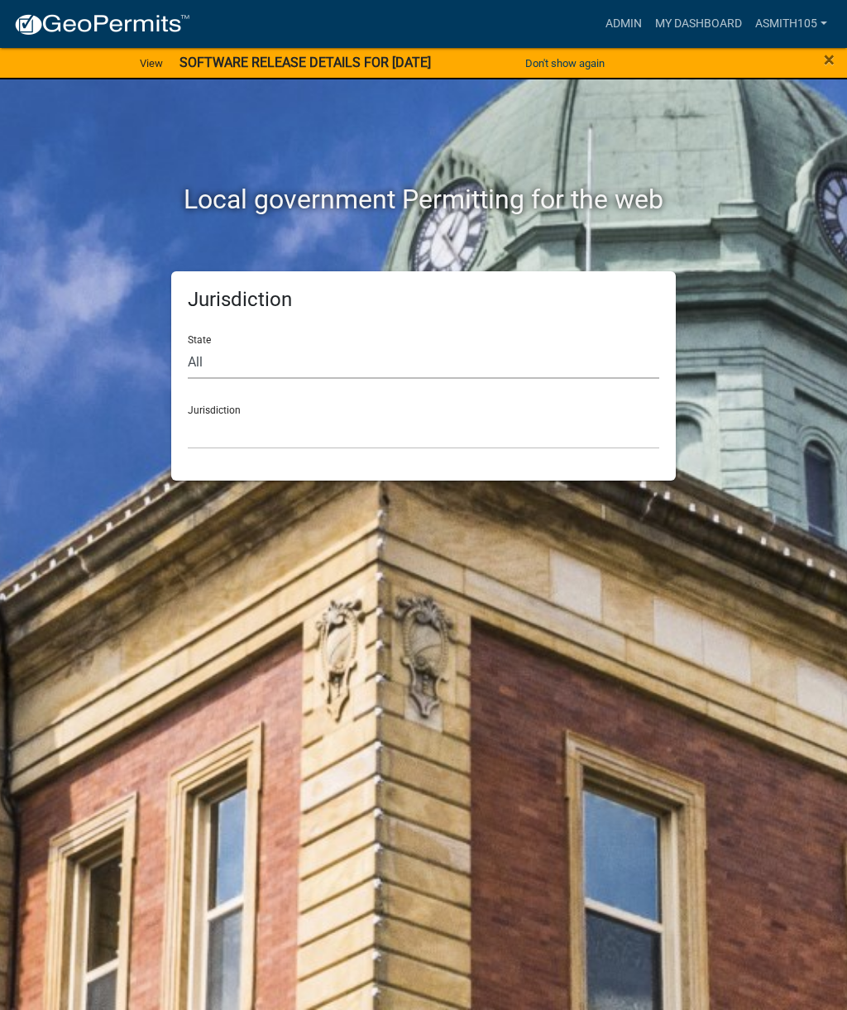
click at [322, 357] on select "All [US_STATE] [US_STATE] [US_STATE] [US_STATE] [US_STATE] [US_STATE] [US_STATE…" at bounding box center [424, 362] width 472 height 34
select select "[US_STATE]"
click at [431, 431] on select "[GEOGRAPHIC_DATA], [US_STATE][PERSON_NAME][GEOGRAPHIC_DATA], [US_STATE][PERSON_…" at bounding box center [424, 432] width 472 height 34
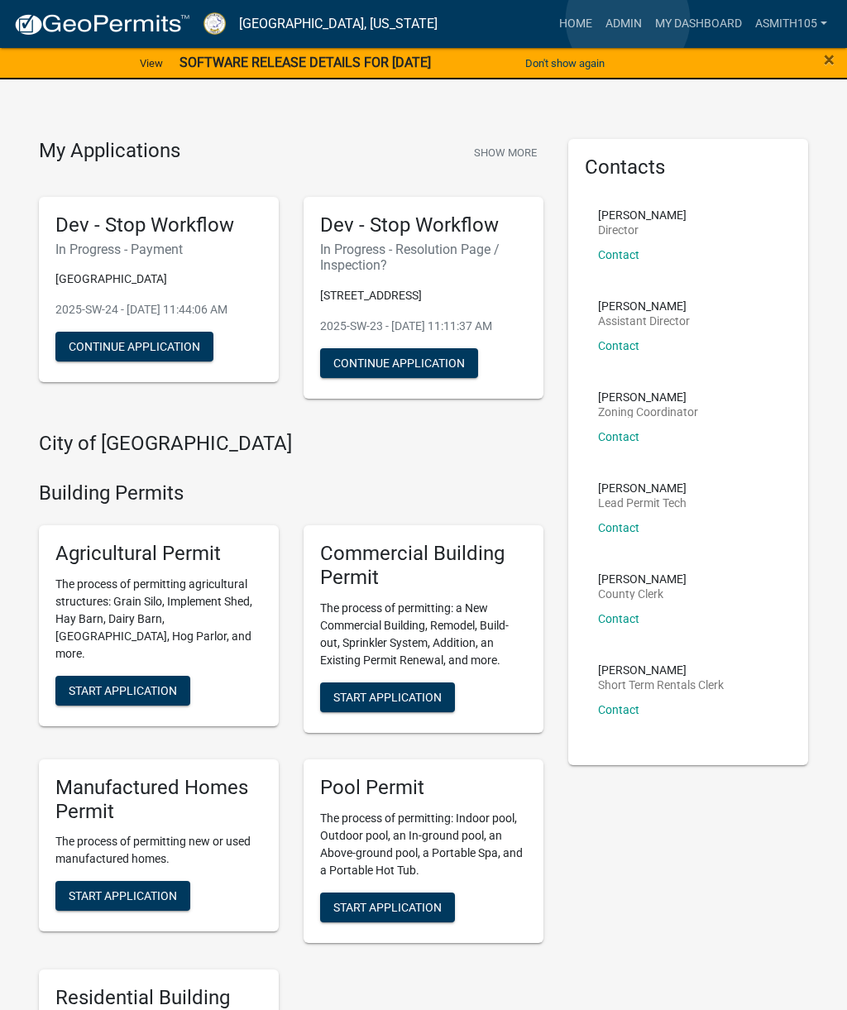
click at [629, 20] on link "Admin" at bounding box center [624, 23] width 50 height 31
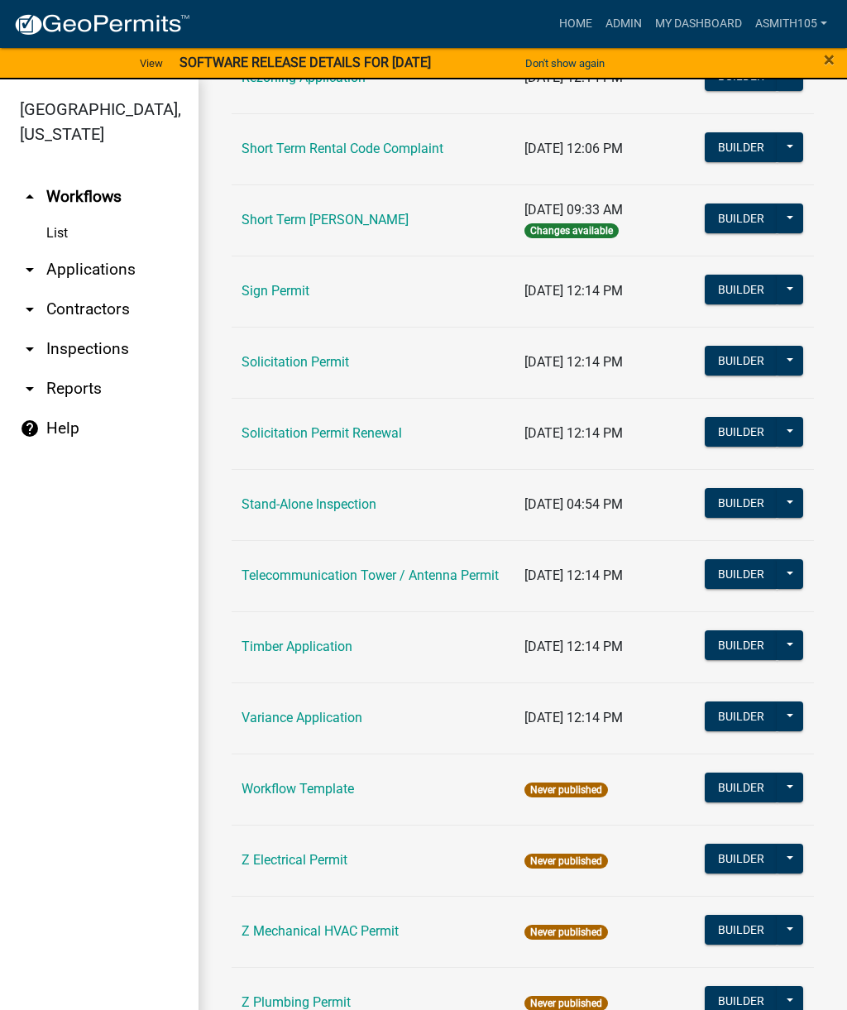
scroll to position [2129, 0]
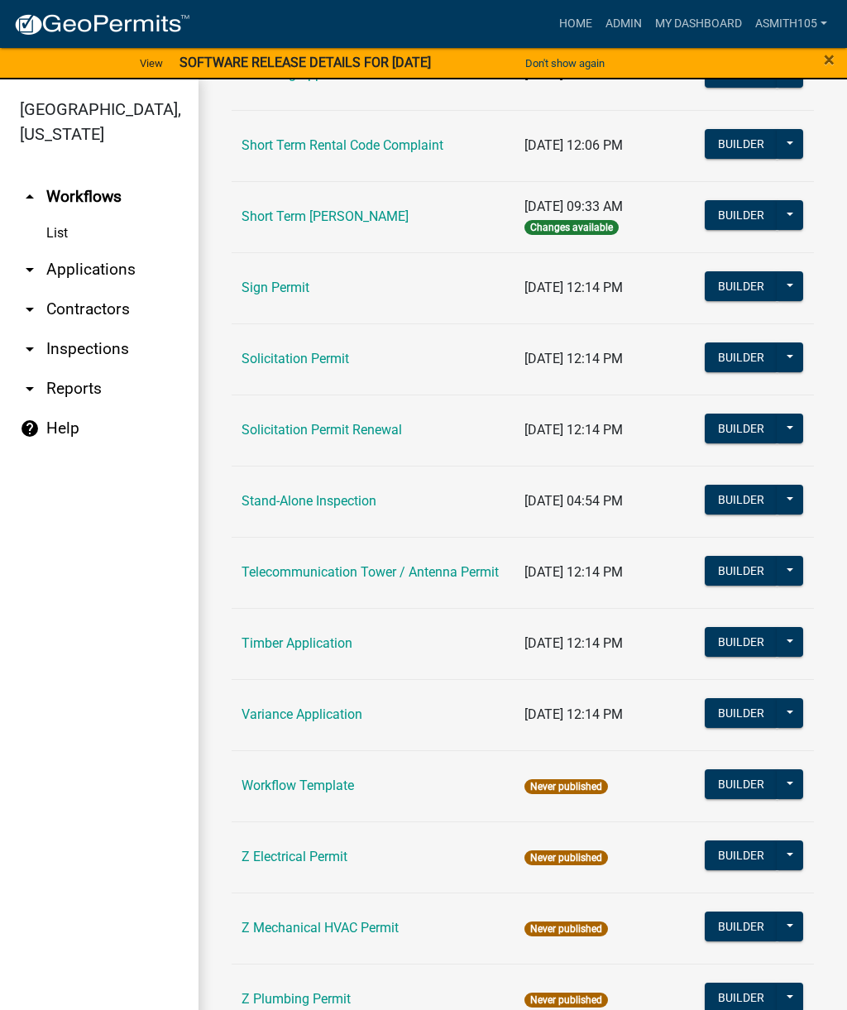
click at [300, 640] on link "Timber Application" at bounding box center [297, 644] width 111 height 16
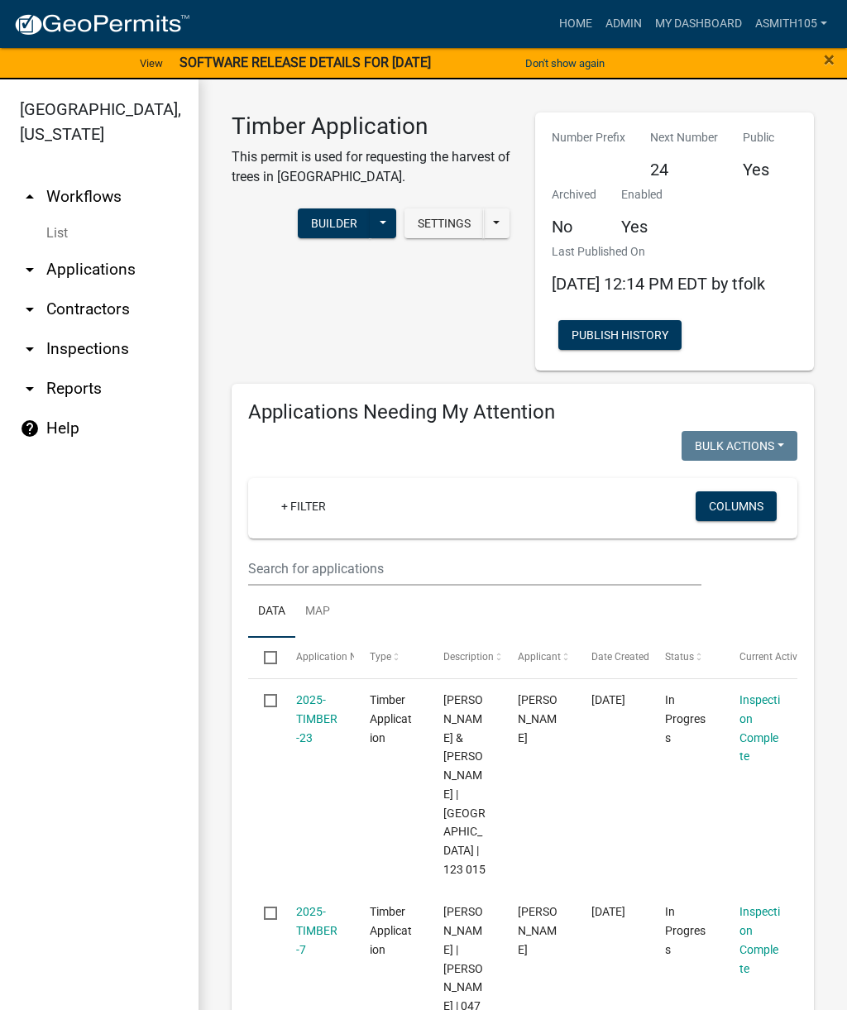
click at [327, 732] on link "2025-TIMBER-23" at bounding box center [316, 718] width 41 height 51
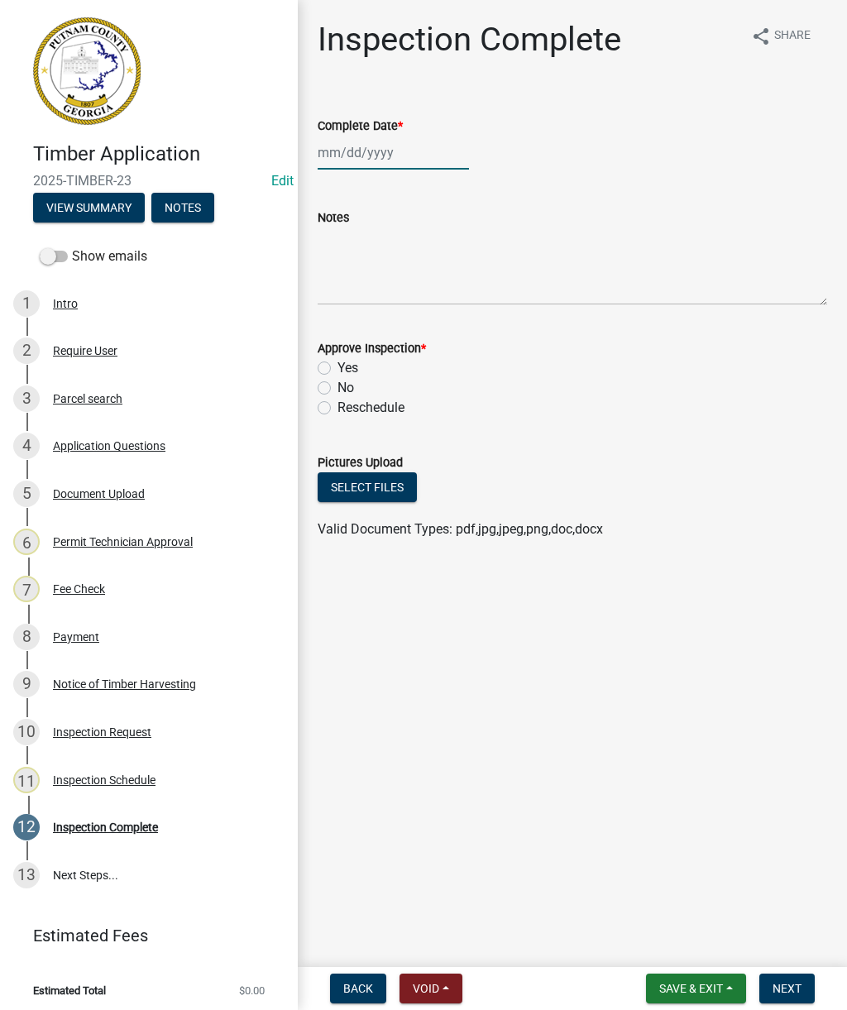
click at [386, 151] on div at bounding box center [393, 153] width 151 height 34
select select "9"
select select "2025"
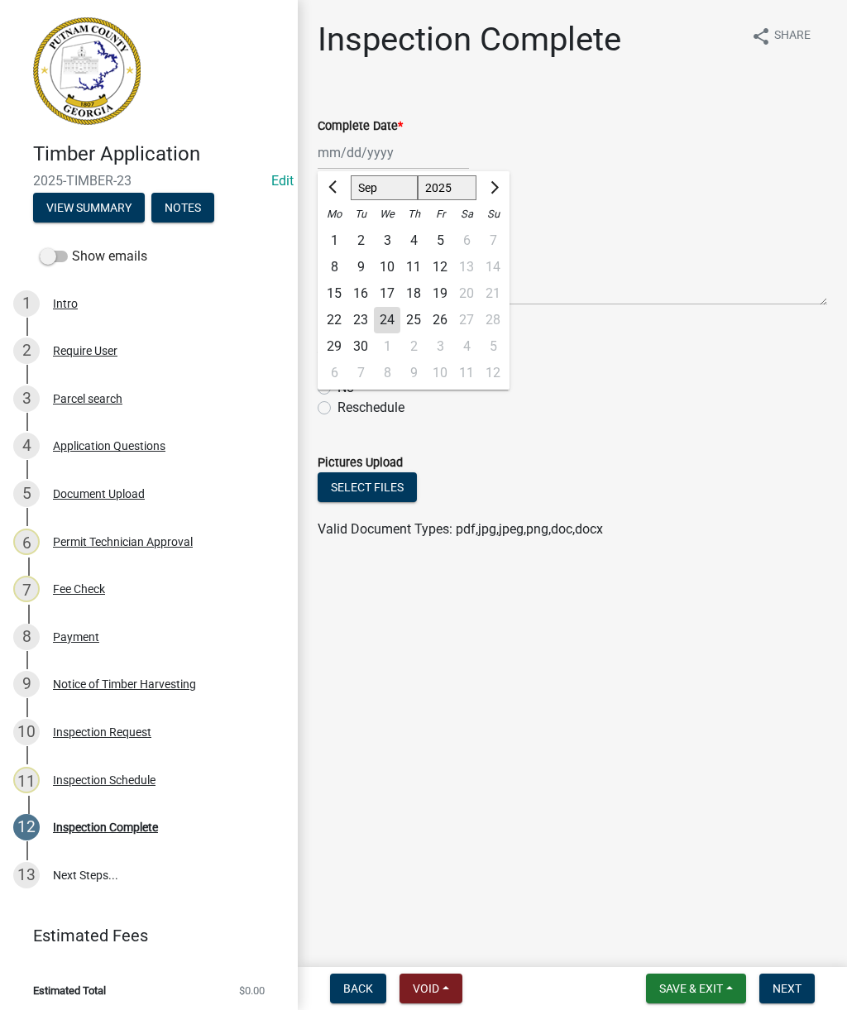
click at [390, 321] on div "24" at bounding box center [387, 320] width 26 height 26
type input "[DATE]"
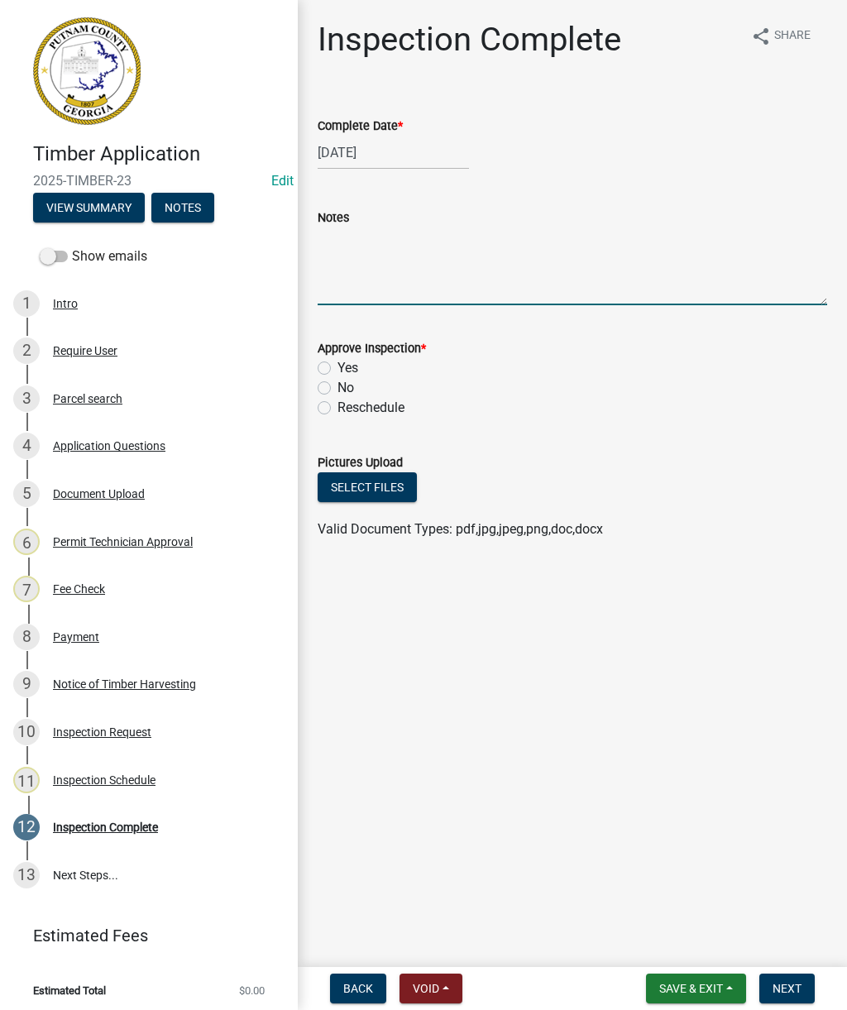
click at [401, 256] on textarea "Notes" at bounding box center [573, 267] width 510 height 78
click at [365, 485] on button "Select files" at bounding box center [367, 488] width 99 height 30
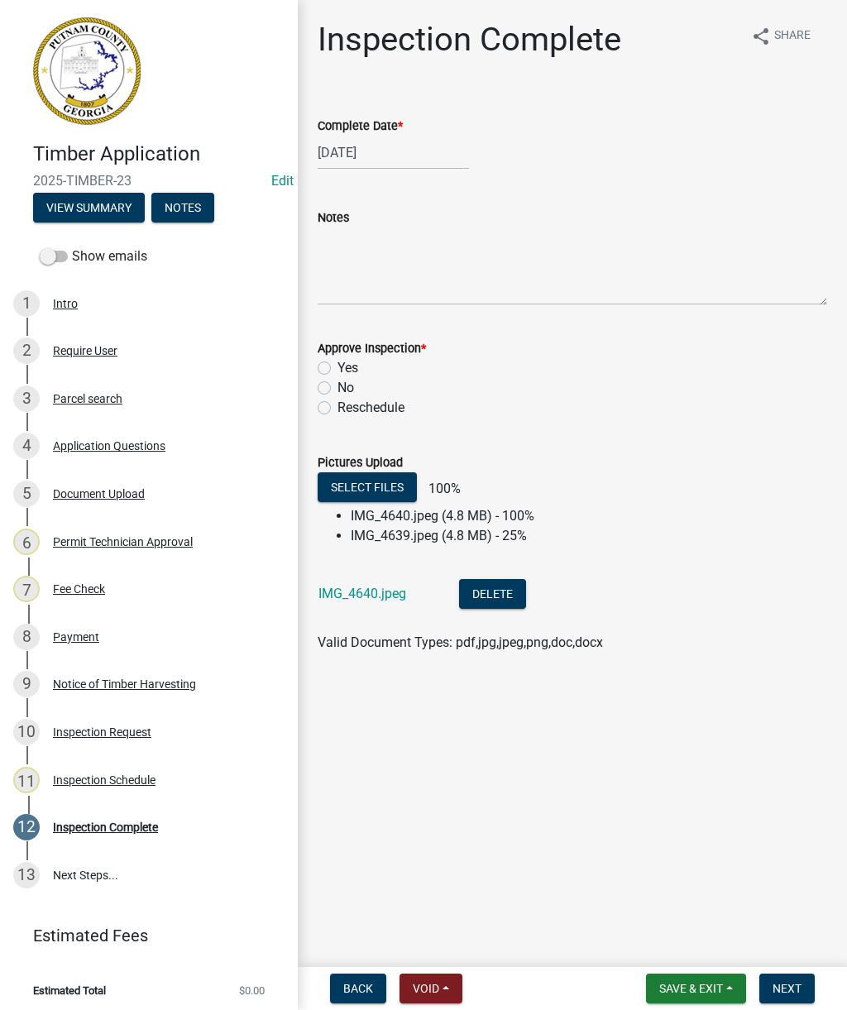
click at [338, 366] on label "Yes" at bounding box center [348, 368] width 21 height 20
click at [338, 366] on input "Yes" at bounding box center [343, 363] width 11 height 11
radio input "true"
click at [435, 258] on textarea "Notes" at bounding box center [573, 267] width 510 height 78
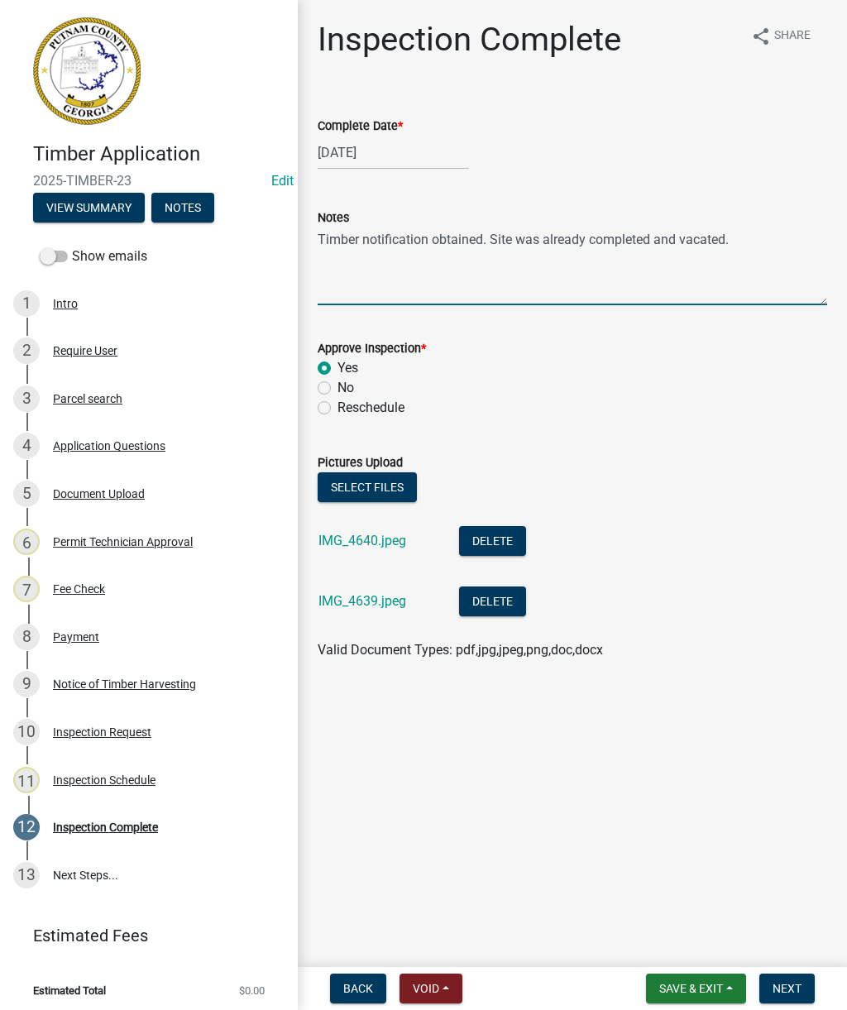
type textarea "Timber notification obtained. Site was already completed and vacated."
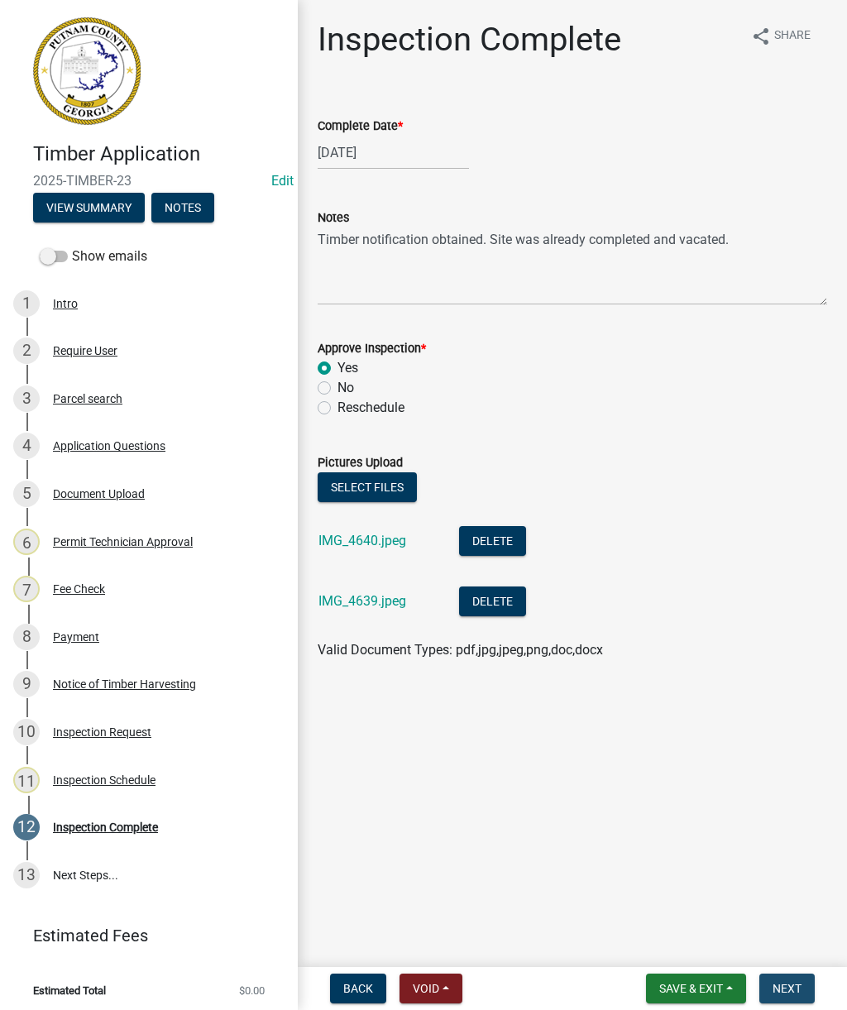
click at [800, 988] on span "Next" at bounding box center [787, 988] width 29 height 13
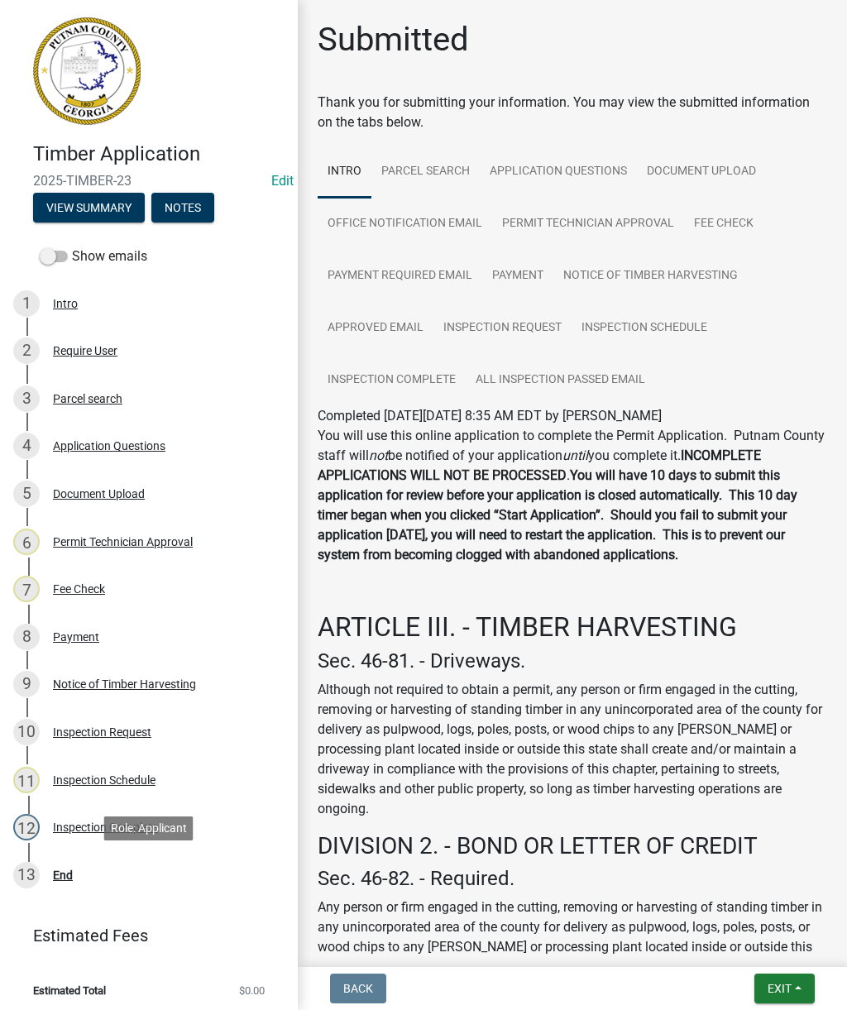
click at [66, 876] on div "End" at bounding box center [63, 876] width 20 height 12
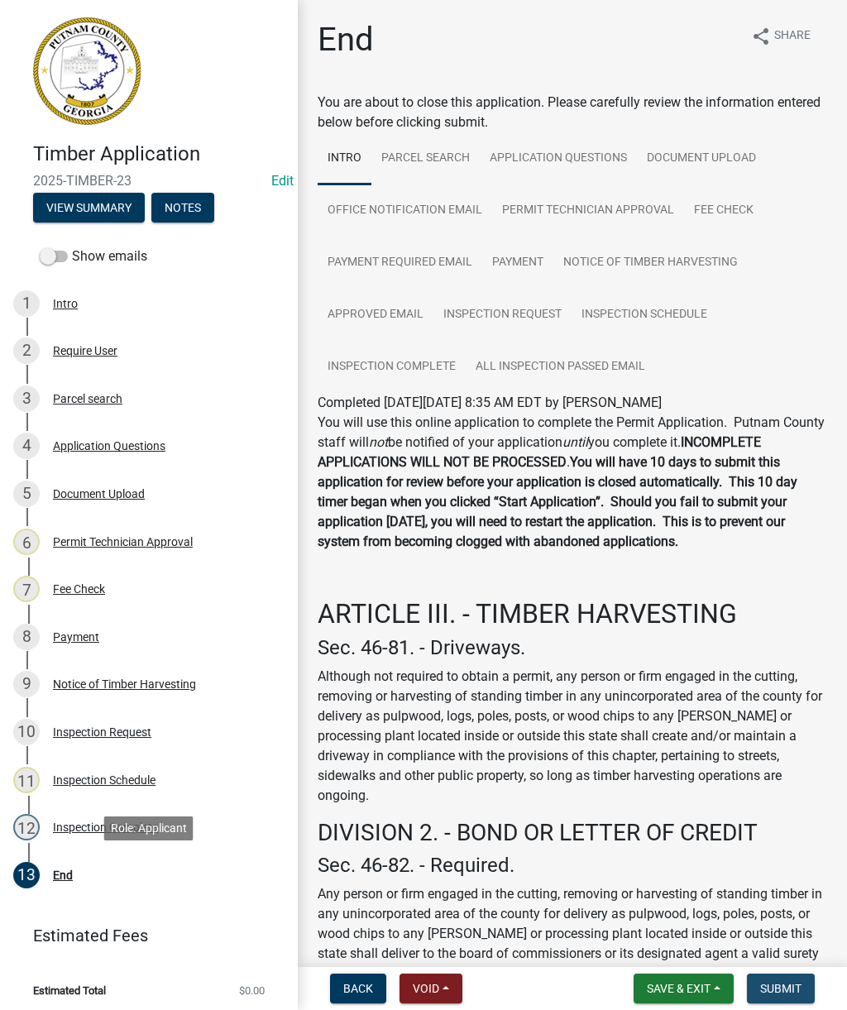
click at [794, 990] on span "Submit" at bounding box center [781, 988] width 41 height 13
